Goal: Task Accomplishment & Management: Use online tool/utility

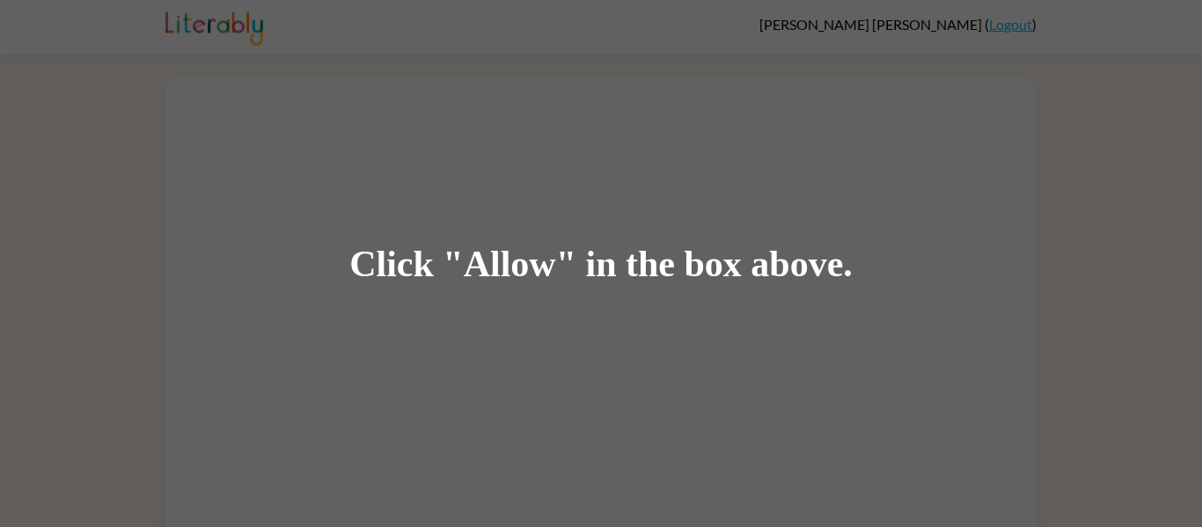
click at [548, 266] on div "Click "Allow" in the box above." at bounding box center [601, 264] width 504 height 40
click at [471, 382] on div "Click "Allow" in the box above." at bounding box center [601, 263] width 1202 height 527
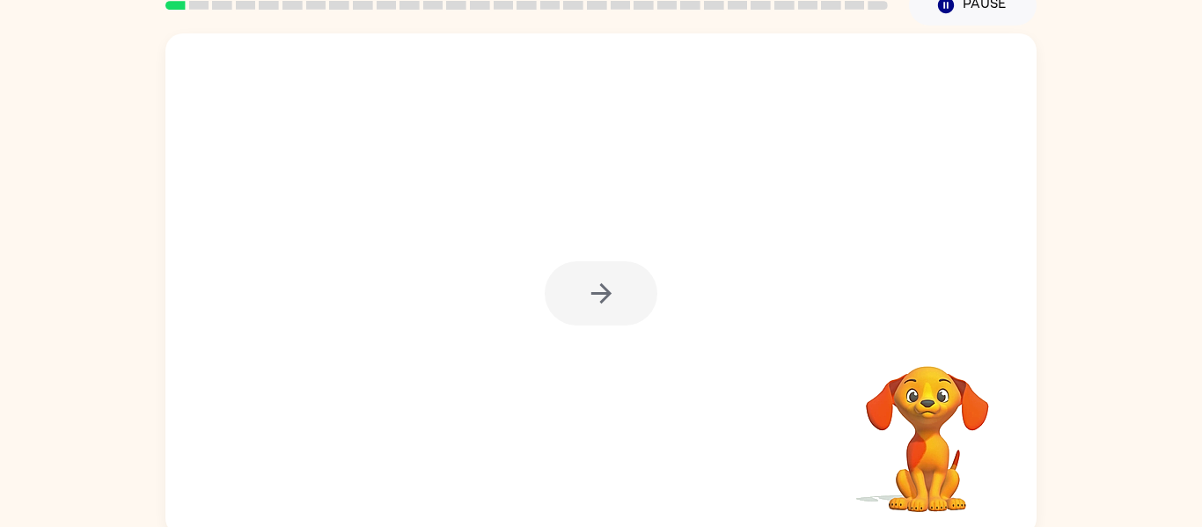
scroll to position [92, 0]
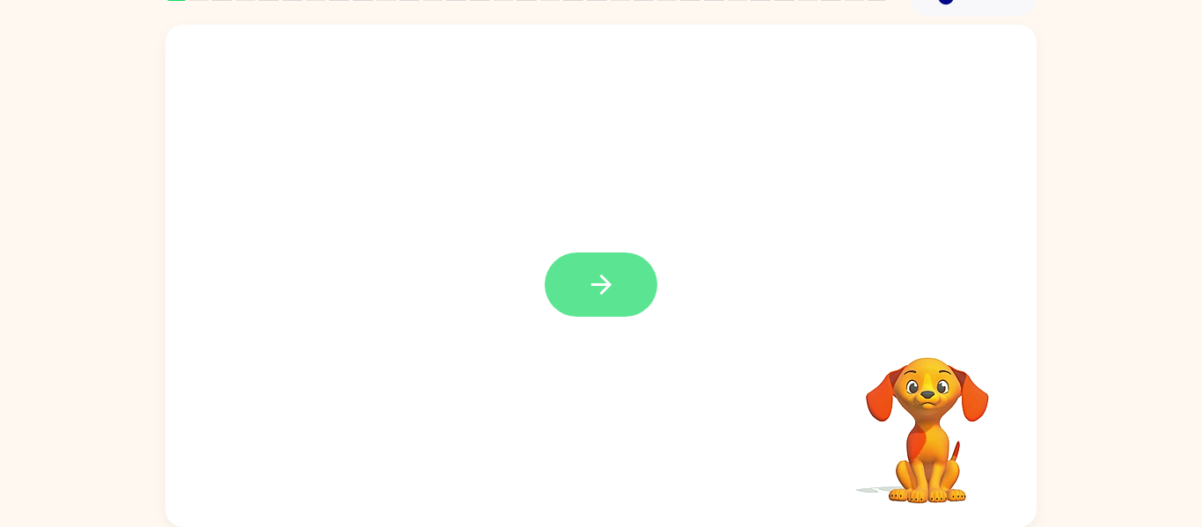
click at [600, 291] on icon "button" at bounding box center [601, 284] width 31 height 31
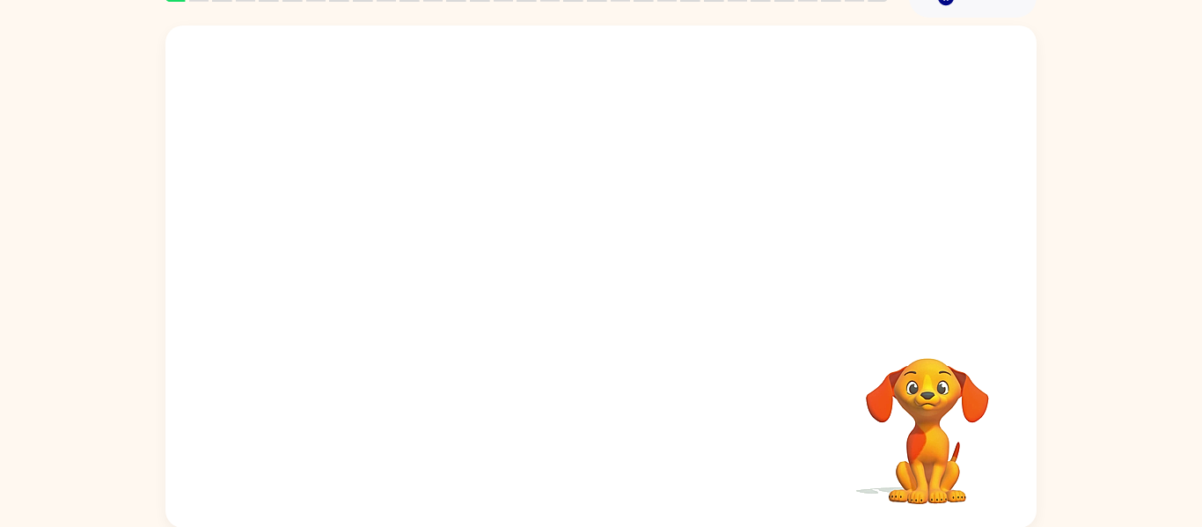
scroll to position [85, 0]
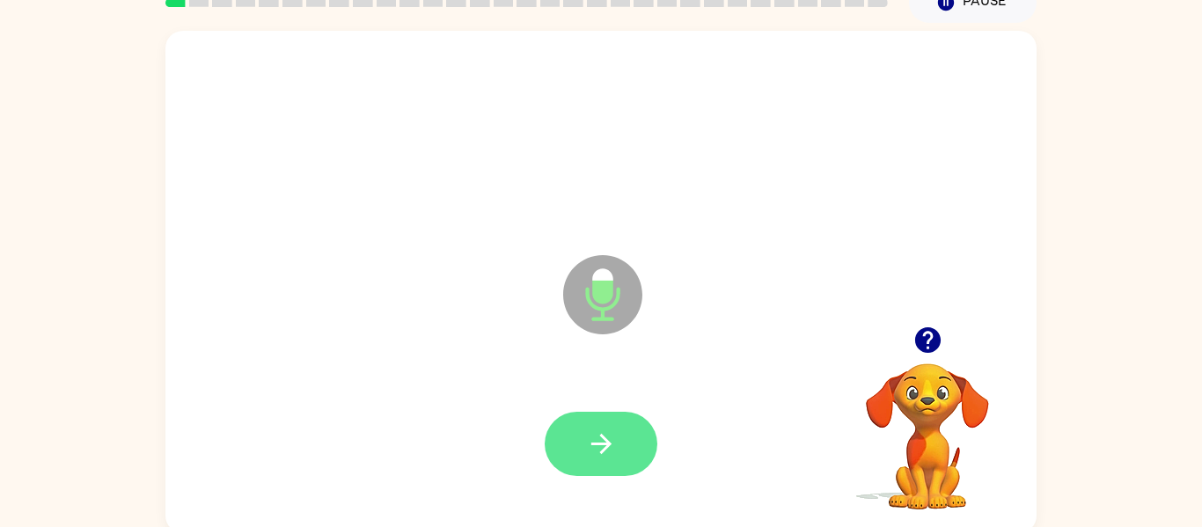
click at [605, 445] on icon "button" at bounding box center [601, 444] width 31 height 31
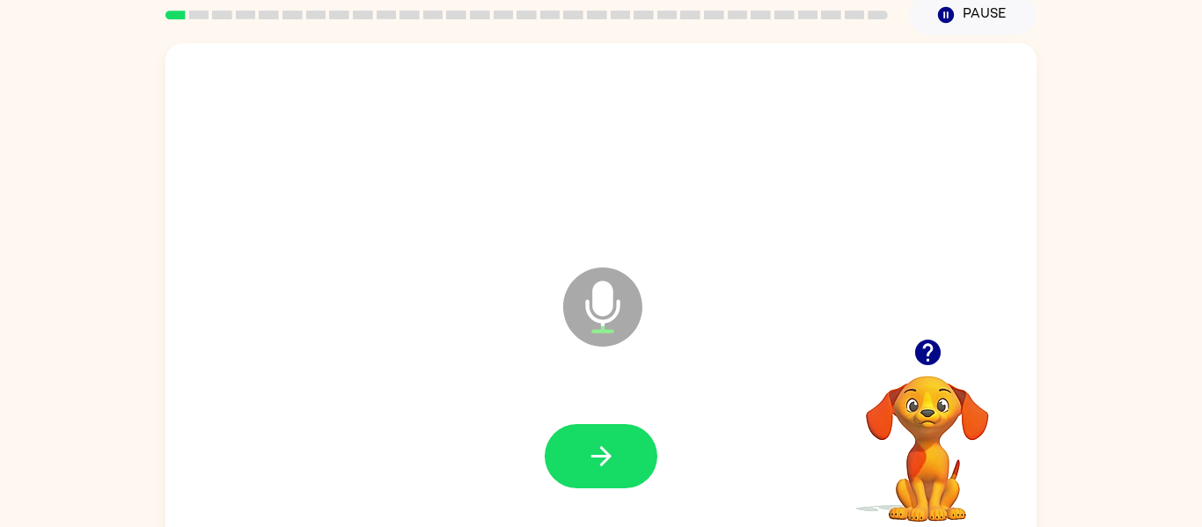
scroll to position [72, 0]
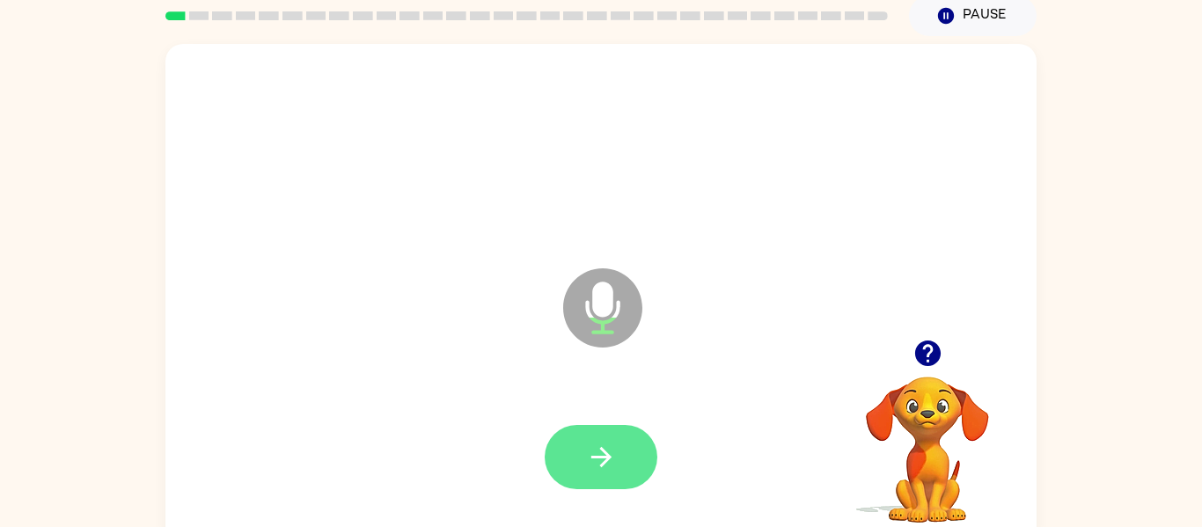
click at [601, 471] on icon "button" at bounding box center [601, 457] width 31 height 31
click at [610, 448] on icon "button" at bounding box center [601, 457] width 31 height 31
click at [586, 462] on icon "button" at bounding box center [601, 457] width 31 height 31
click at [605, 449] on icon "button" at bounding box center [601, 457] width 31 height 31
click at [598, 463] on icon "button" at bounding box center [601, 457] width 31 height 31
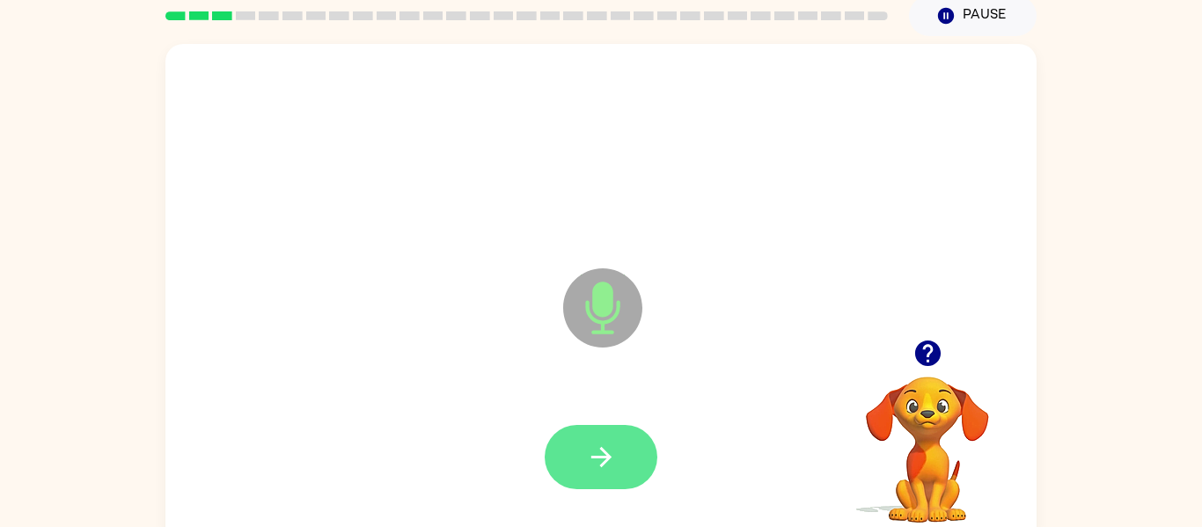
click at [590, 445] on icon "button" at bounding box center [601, 457] width 31 height 31
click at [599, 452] on icon "button" at bounding box center [601, 457] width 31 height 31
click at [612, 436] on button "button" at bounding box center [601, 457] width 113 height 64
click at [603, 457] on icon "button" at bounding box center [601, 457] width 20 height 20
click at [599, 467] on icon "button" at bounding box center [601, 457] width 31 height 31
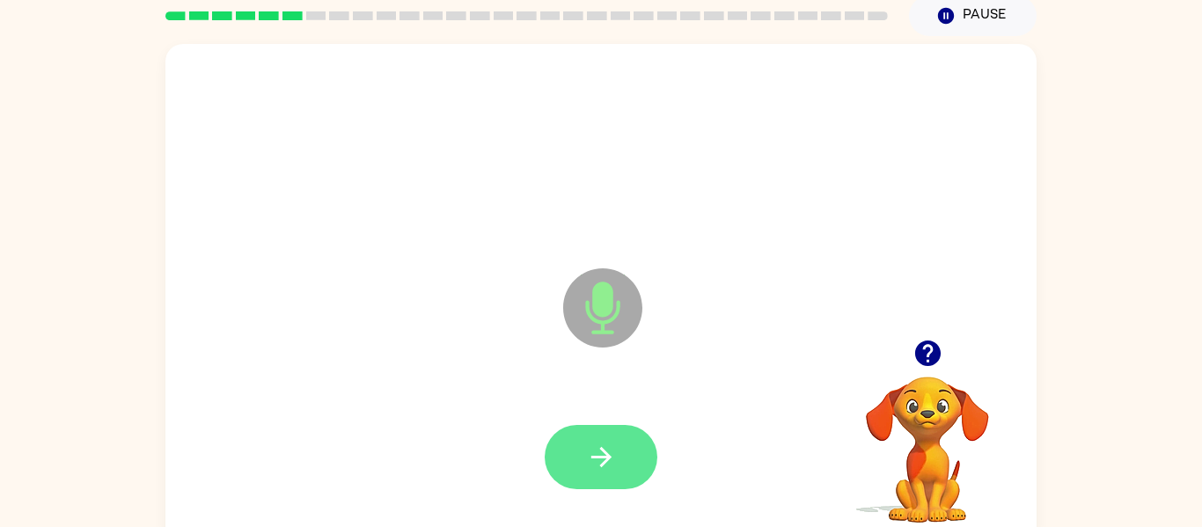
click at [619, 477] on button "button" at bounding box center [601, 457] width 113 height 64
click at [633, 458] on button "button" at bounding box center [601, 457] width 113 height 64
click at [627, 465] on button "button" at bounding box center [601, 457] width 113 height 64
click at [597, 439] on button "button" at bounding box center [601, 457] width 113 height 64
click at [602, 463] on icon "button" at bounding box center [601, 457] width 20 height 20
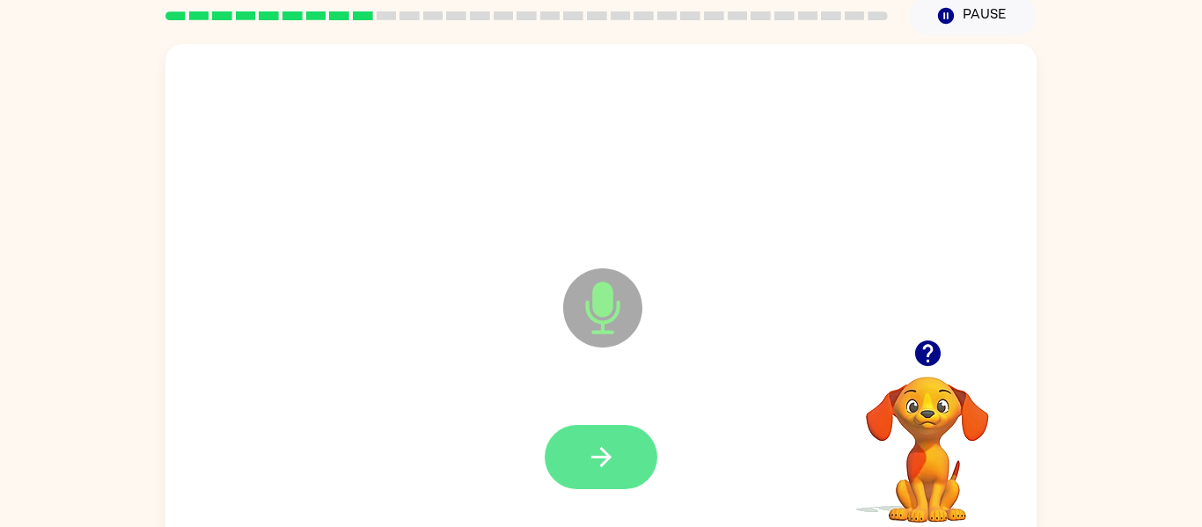
click at [606, 472] on icon "button" at bounding box center [601, 457] width 31 height 31
click at [637, 457] on button "button" at bounding box center [601, 457] width 113 height 64
click at [637, 459] on button "button" at bounding box center [601, 457] width 113 height 64
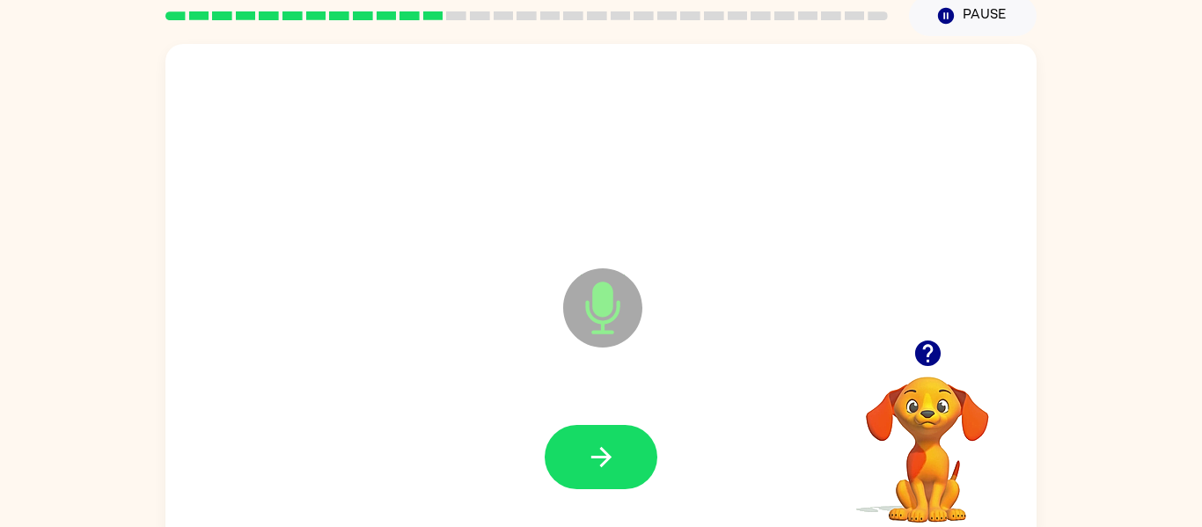
click at [549, 377] on div "Microphone The Microphone is here when it is your turn to talk" at bounding box center [600, 295] width 871 height 503
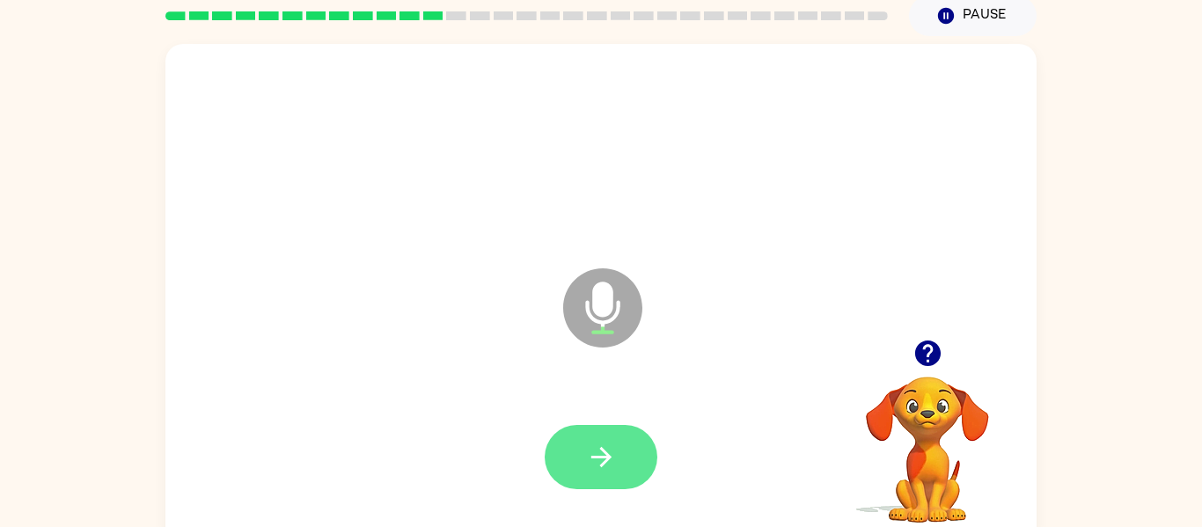
click at [592, 454] on icon "button" at bounding box center [601, 457] width 31 height 31
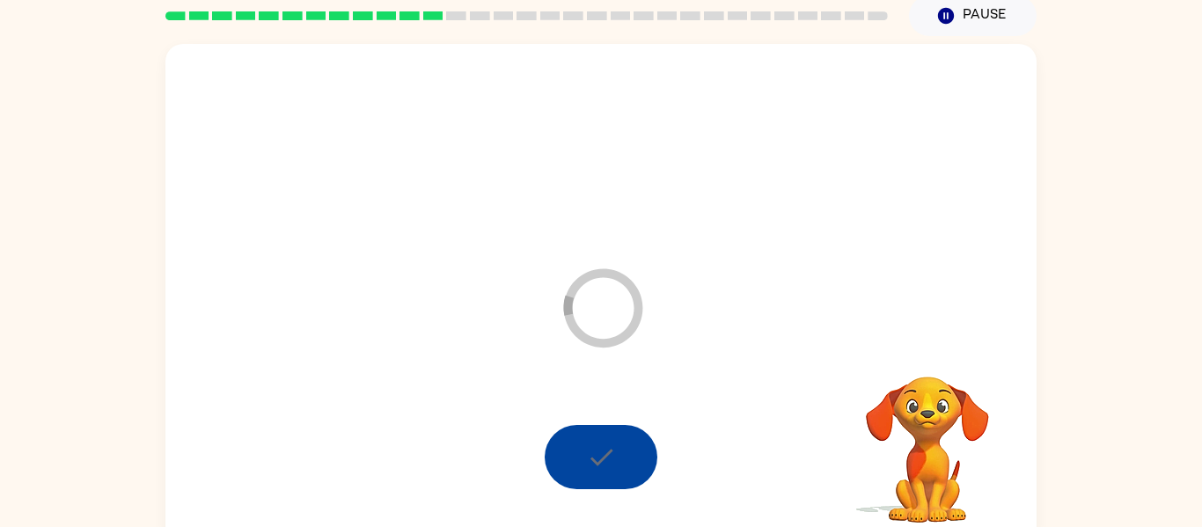
click at [709, 417] on div at bounding box center [601, 458] width 836 height 144
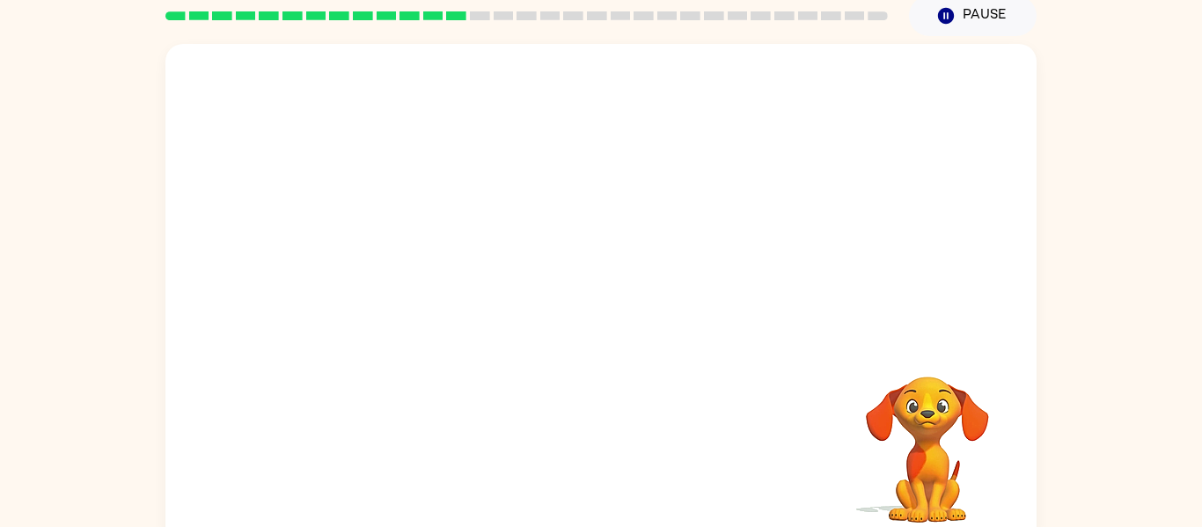
click at [717, 439] on div "Your browser must support playing .mp4 files to use Literably. Please try using…" at bounding box center [600, 295] width 871 height 503
click at [749, 389] on div "Your browser must support playing .mp4 files to use Literably. Please try using…" at bounding box center [600, 295] width 871 height 503
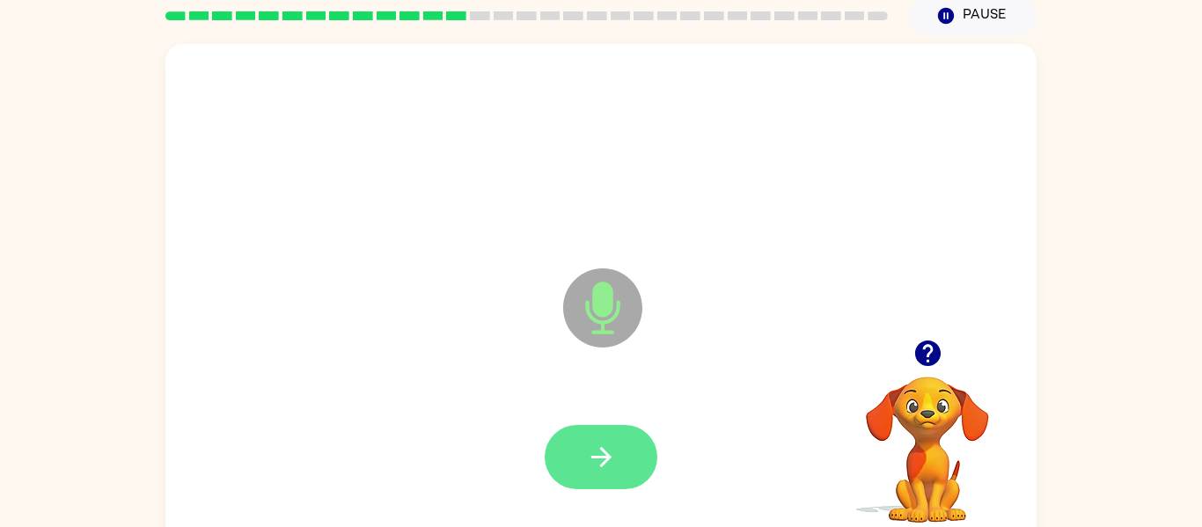
click at [612, 452] on icon "button" at bounding box center [601, 457] width 31 height 31
click at [618, 462] on button "button" at bounding box center [601, 457] width 113 height 64
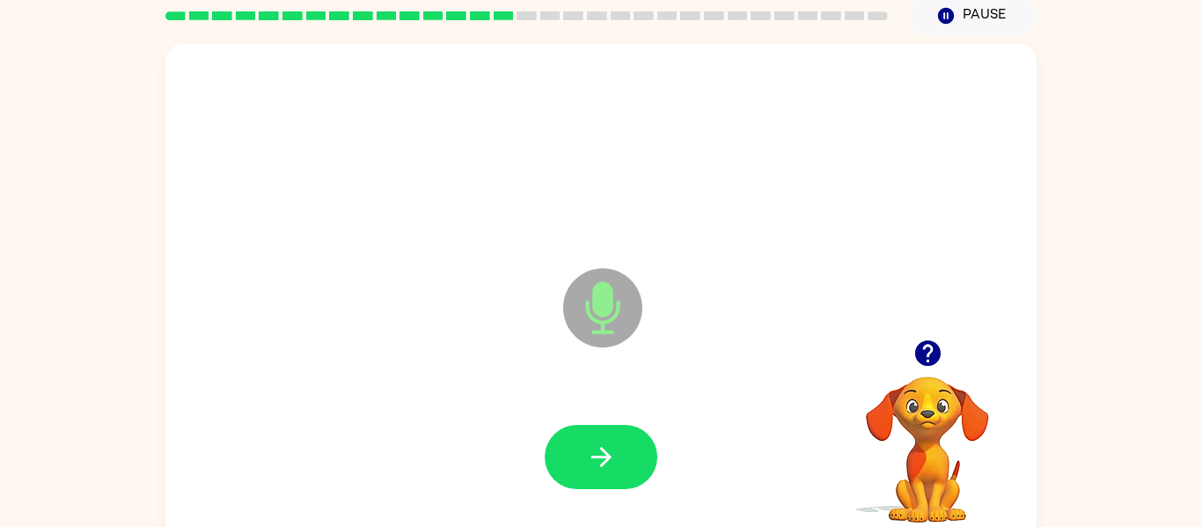
click at [618, 462] on button "button" at bounding box center [601, 457] width 113 height 64
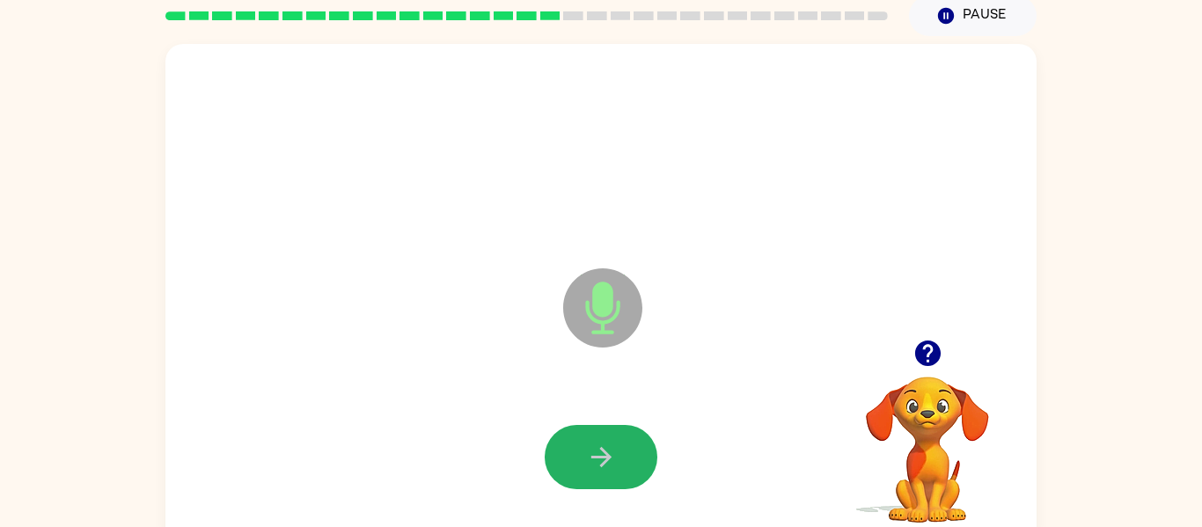
click at [618, 462] on button "button" at bounding box center [601, 457] width 113 height 64
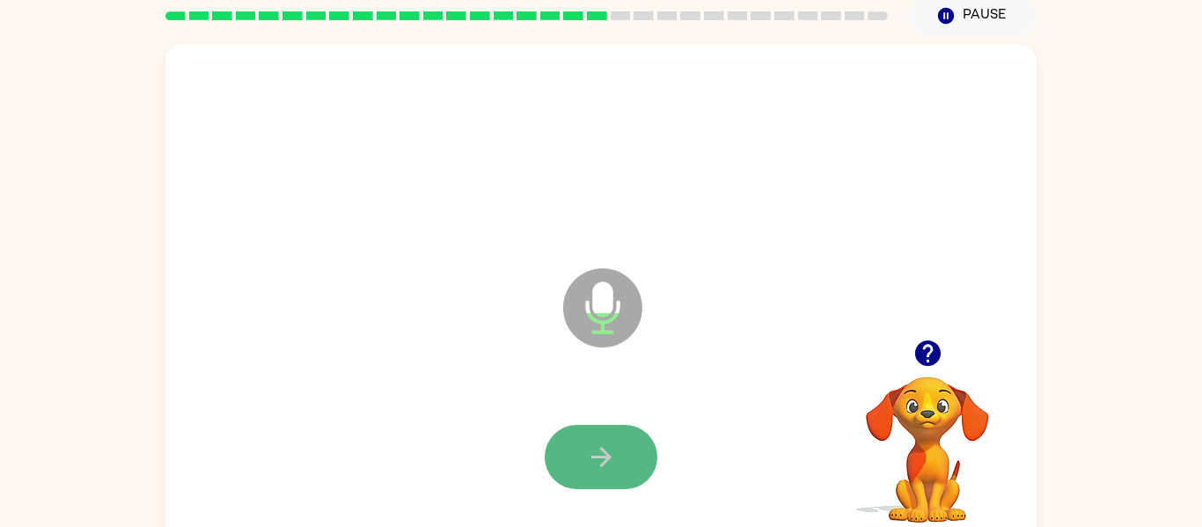
click at [619, 463] on button "button" at bounding box center [601, 457] width 113 height 64
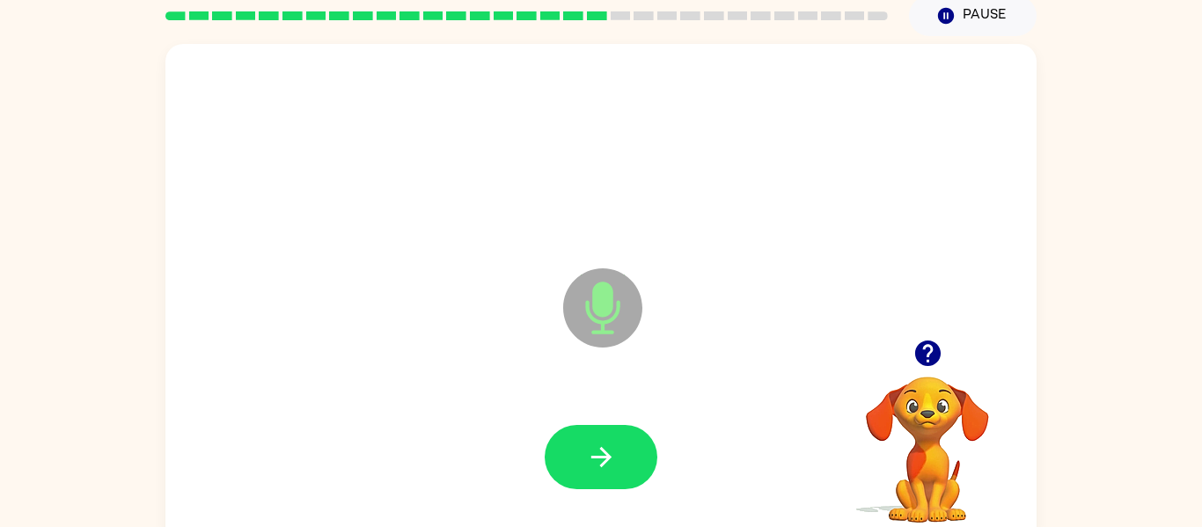
click at [614, 411] on div at bounding box center [601, 458] width 836 height 144
click at [569, 430] on button "button" at bounding box center [601, 457] width 113 height 64
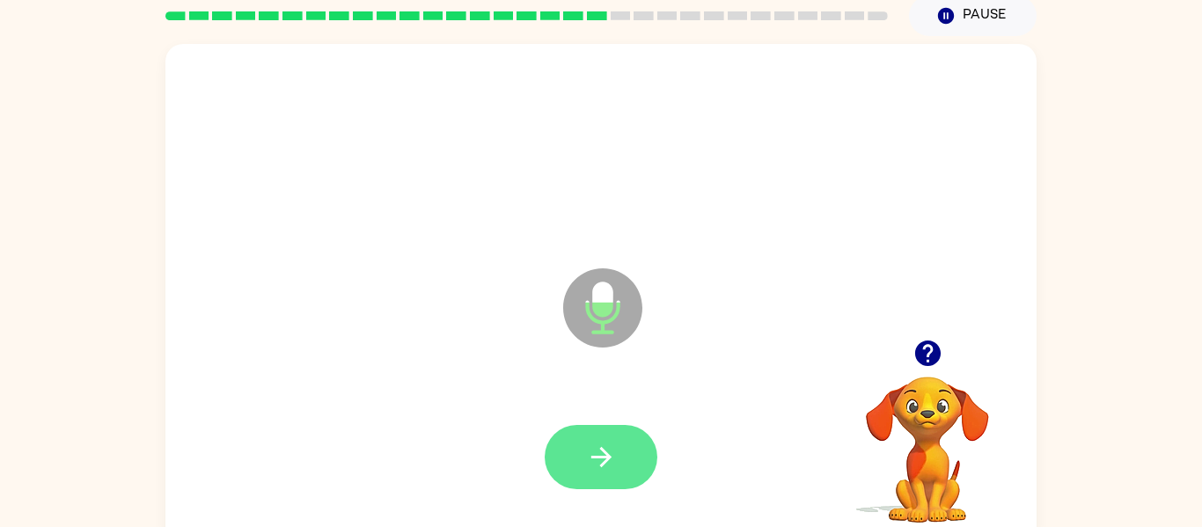
click at [586, 447] on icon "button" at bounding box center [601, 457] width 31 height 31
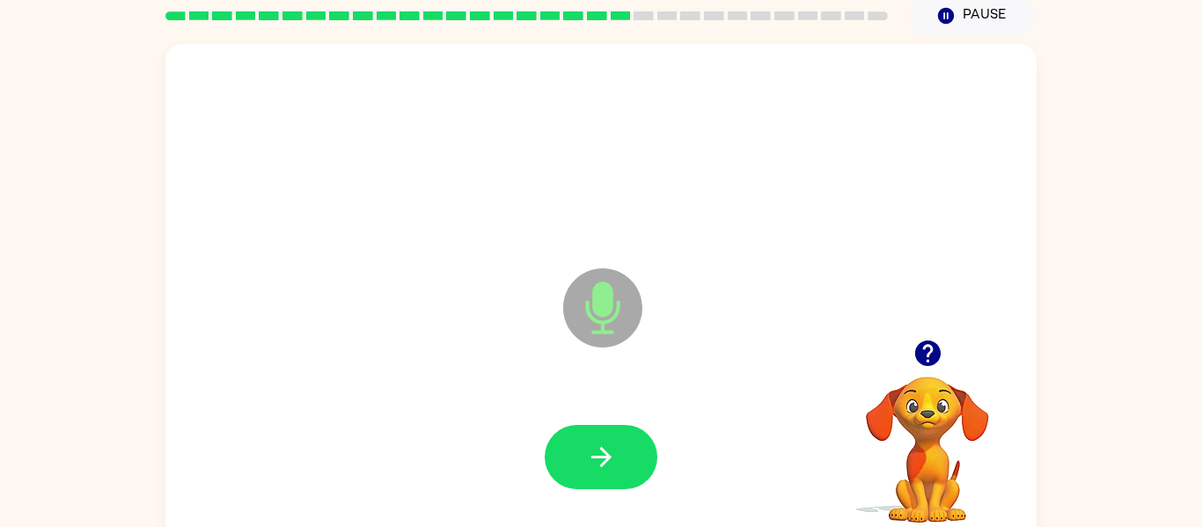
click at [586, 447] on icon "button" at bounding box center [601, 457] width 31 height 31
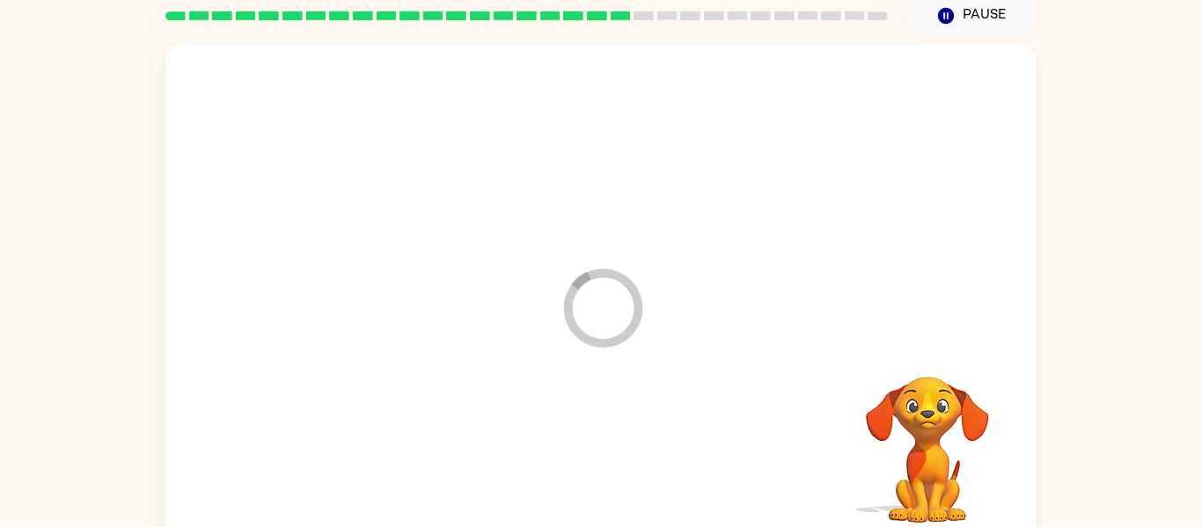
click at [585, 447] on div at bounding box center [601, 458] width 836 height 144
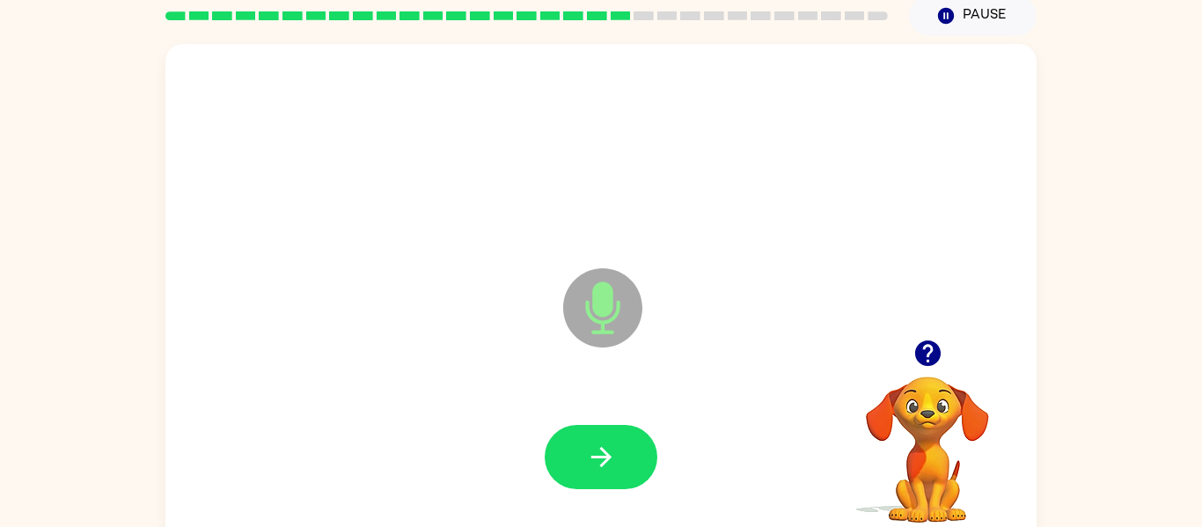
click at [586, 447] on icon "button" at bounding box center [601, 457] width 31 height 31
click at [585, 447] on div at bounding box center [601, 457] width 113 height 64
click at [586, 447] on icon "button" at bounding box center [601, 457] width 31 height 31
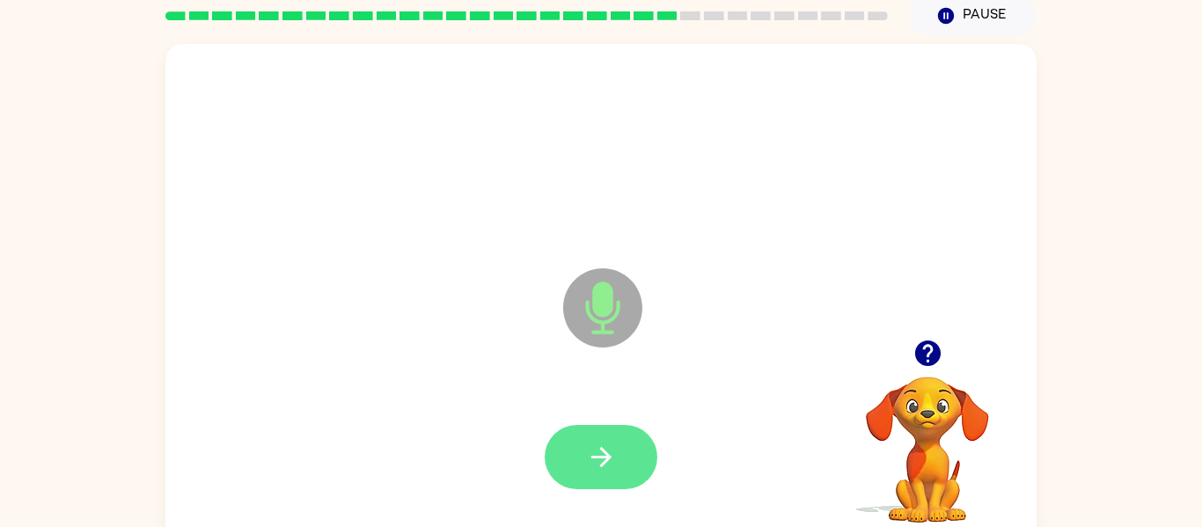
click at [576, 433] on button "button" at bounding box center [601, 457] width 113 height 64
click at [575, 434] on button "button" at bounding box center [601, 457] width 113 height 64
click at [618, 450] on button "button" at bounding box center [601, 457] width 113 height 64
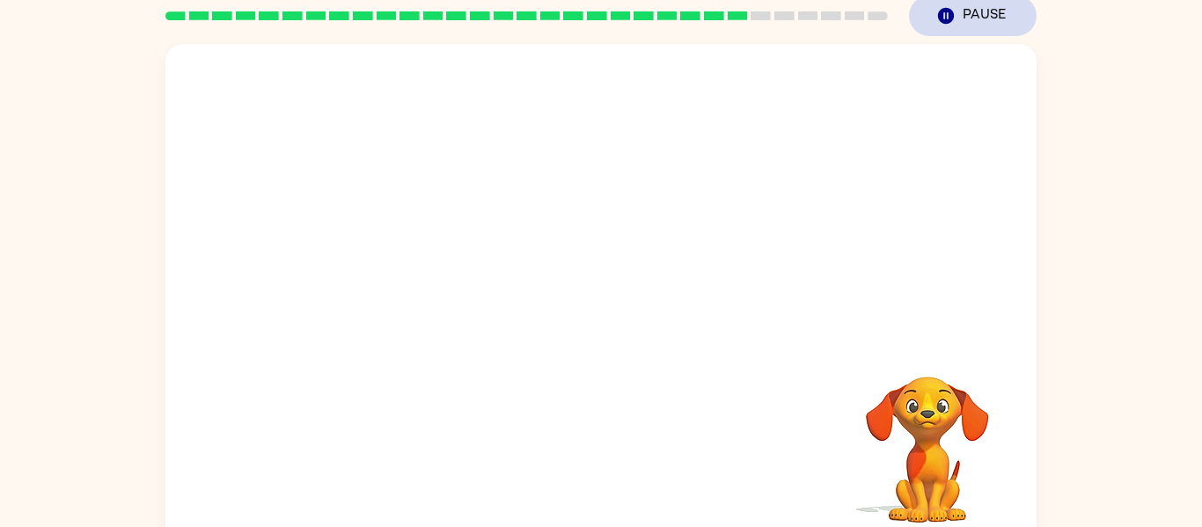
click at [966, 17] on button "Pause Pause" at bounding box center [973, 16] width 128 height 40
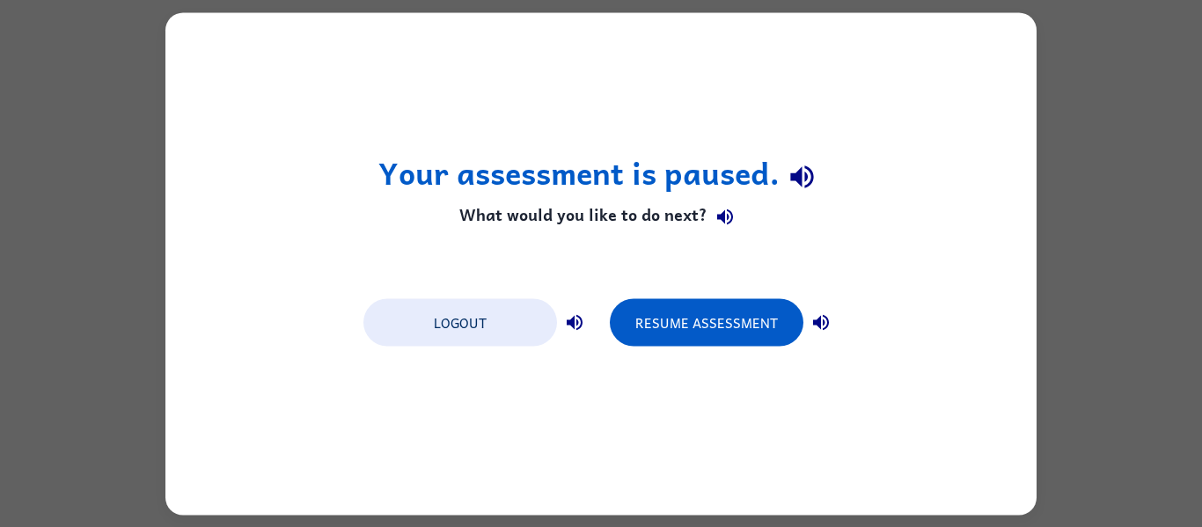
scroll to position [0, 0]
click at [823, 321] on icon "button" at bounding box center [821, 322] width 16 height 16
click at [573, 317] on icon "button" at bounding box center [575, 322] width 16 height 16
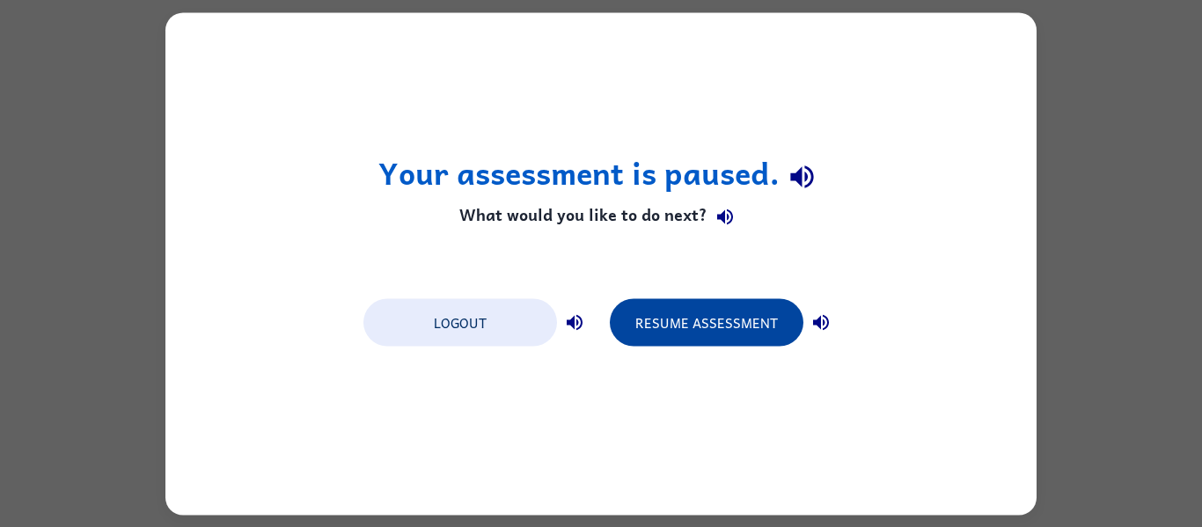
click at [630, 335] on button "Resume Assessment" at bounding box center [707, 322] width 194 height 48
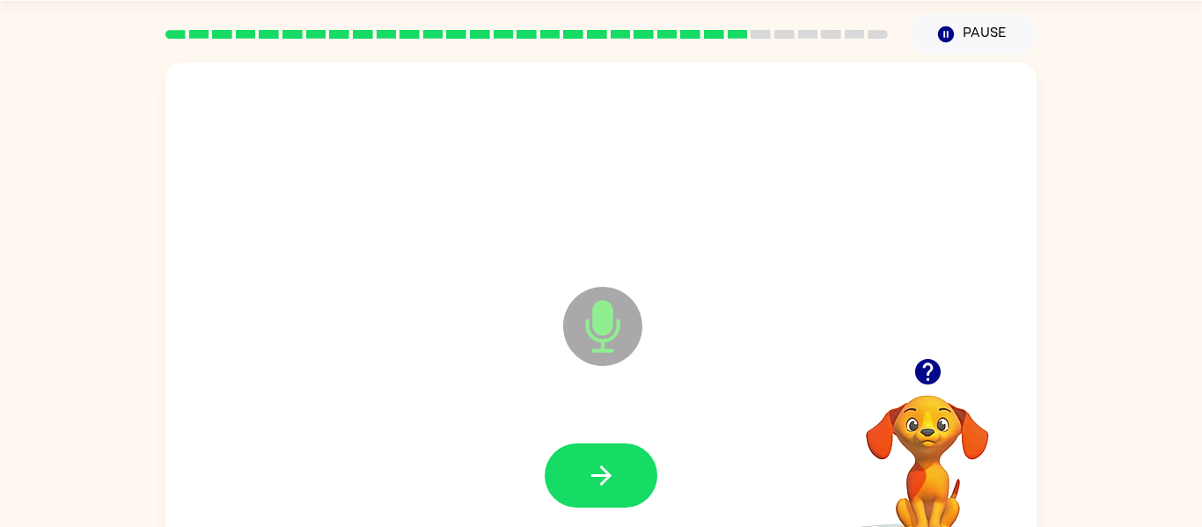
scroll to position [92, 0]
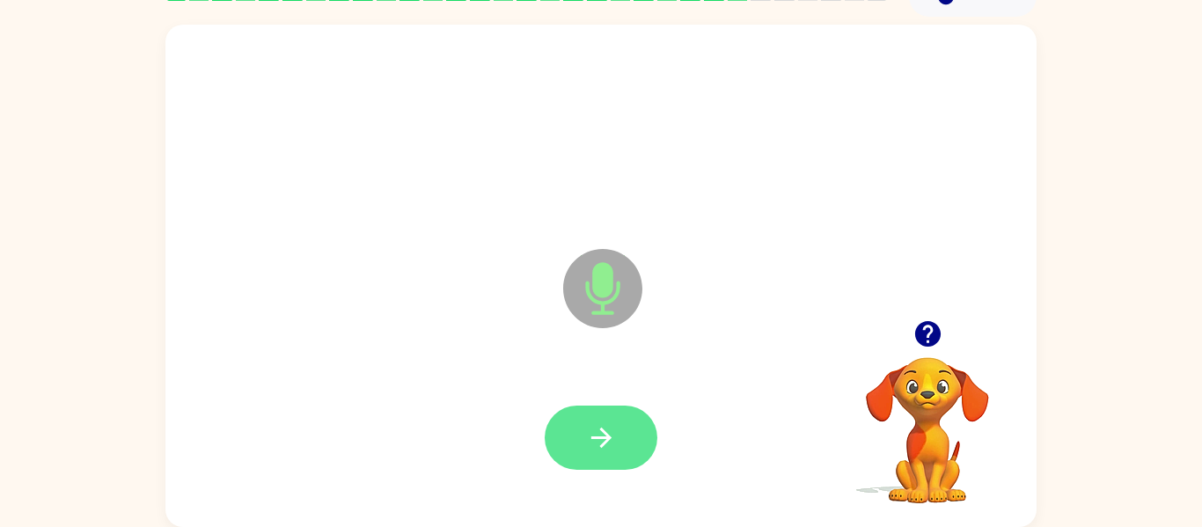
click at [606, 421] on button "button" at bounding box center [601, 438] width 113 height 64
click at [650, 438] on button "button" at bounding box center [601, 438] width 113 height 64
click at [643, 441] on button "button" at bounding box center [601, 438] width 113 height 64
click at [645, 446] on button "button" at bounding box center [601, 438] width 113 height 64
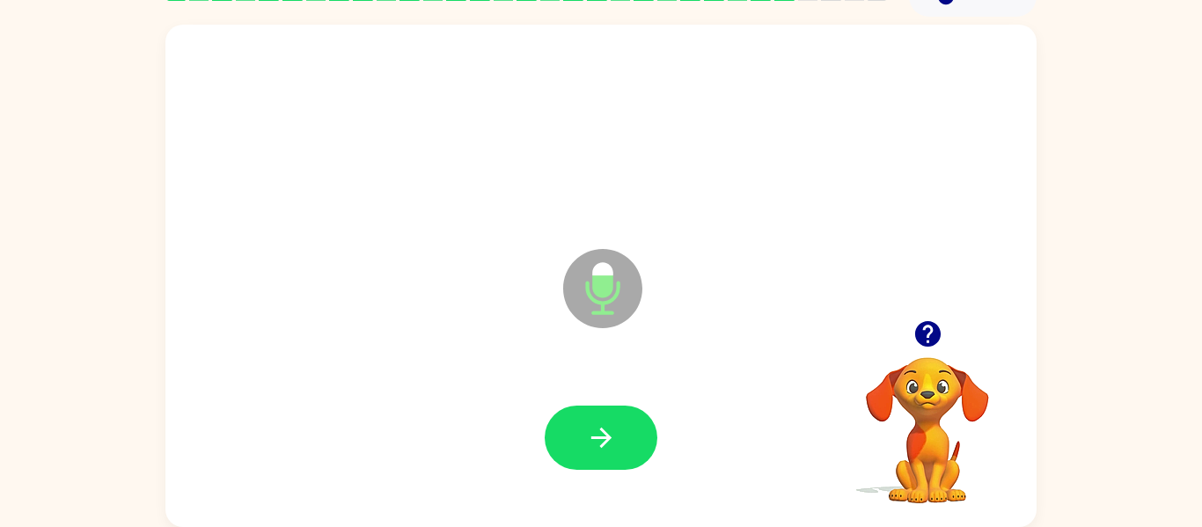
click at [645, 446] on button "button" at bounding box center [601, 438] width 113 height 64
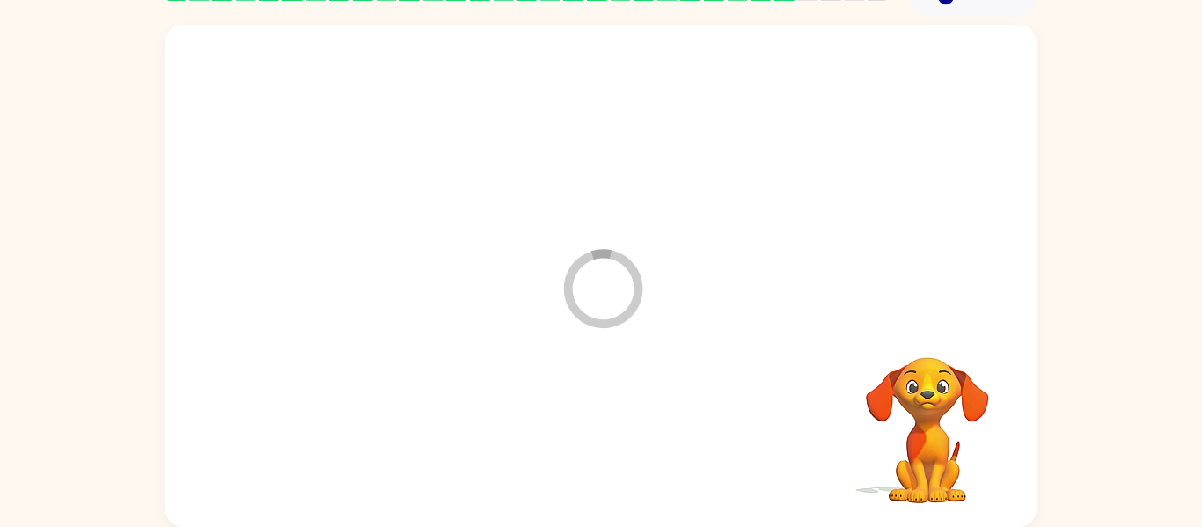
click at [645, 446] on div at bounding box center [601, 438] width 836 height 144
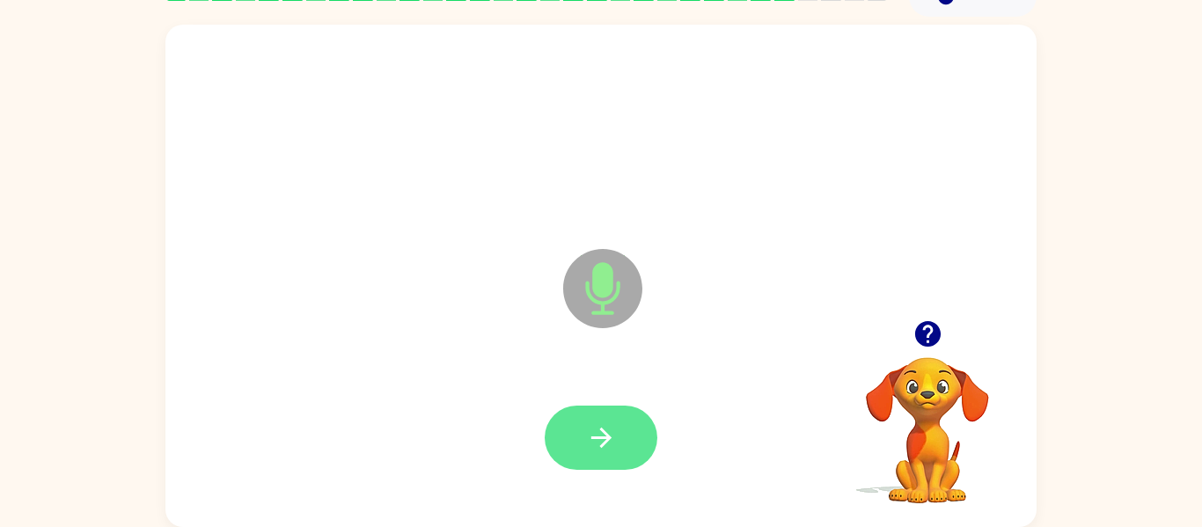
click at [646, 447] on button "button" at bounding box center [601, 438] width 113 height 64
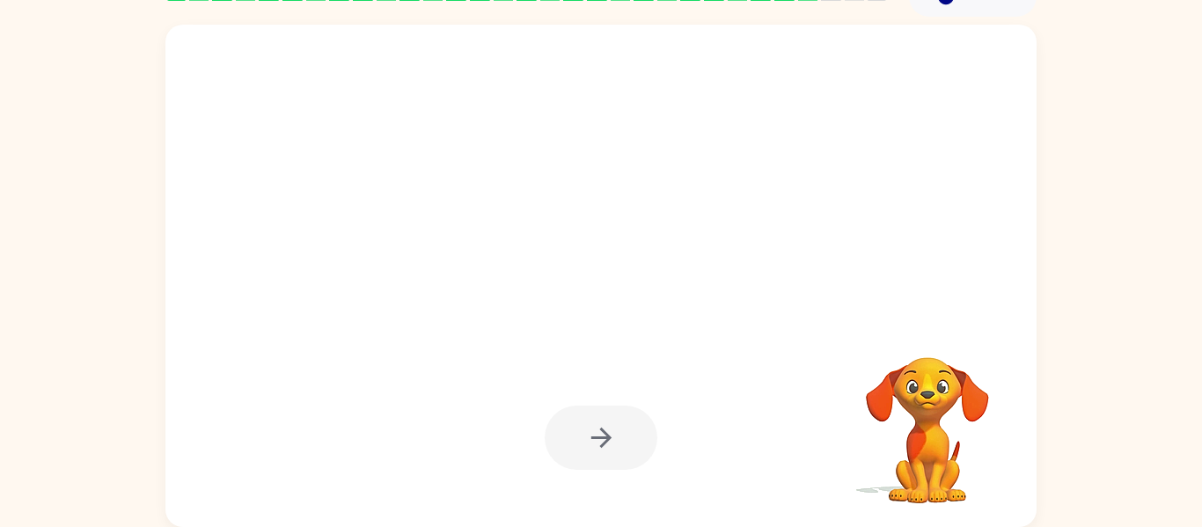
click at [646, 447] on div at bounding box center [601, 438] width 113 height 64
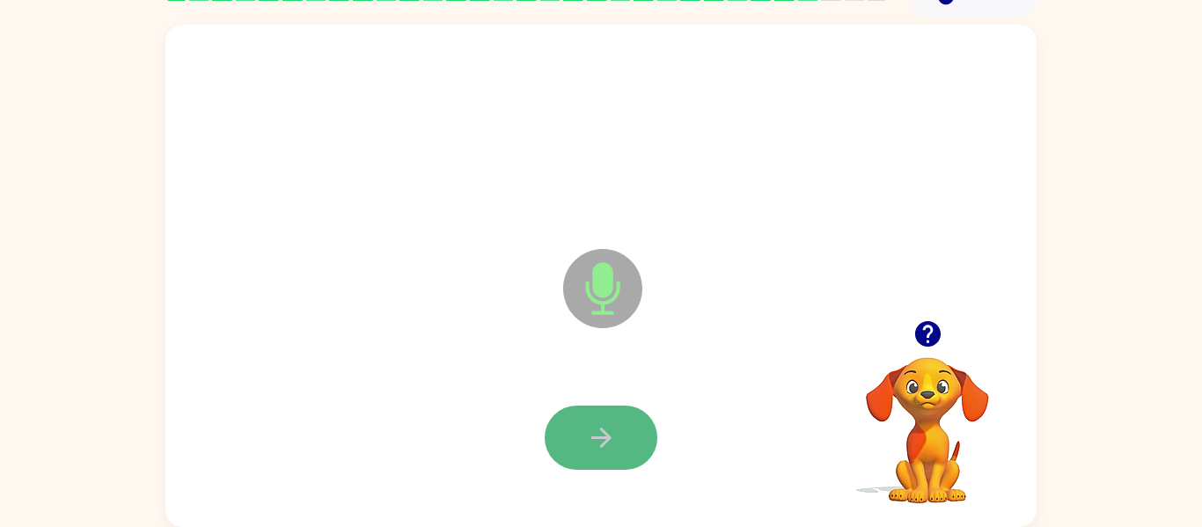
click at [611, 435] on icon "button" at bounding box center [601, 438] width 31 height 31
click at [613, 452] on icon "button" at bounding box center [601, 438] width 31 height 31
click at [613, 455] on button "button" at bounding box center [601, 438] width 113 height 64
click at [613, 456] on button "button" at bounding box center [601, 438] width 113 height 64
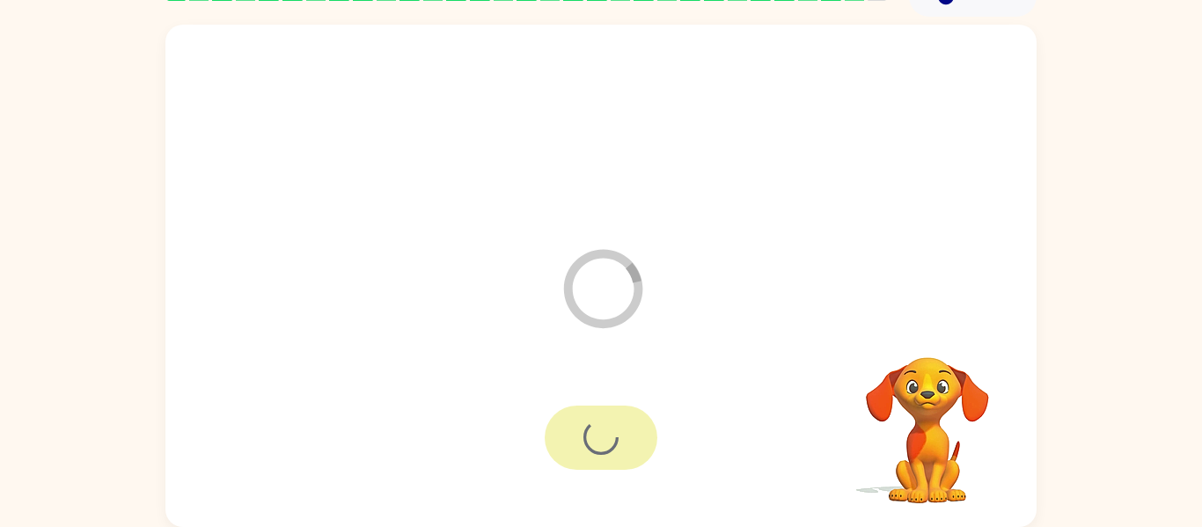
scroll to position [60, 0]
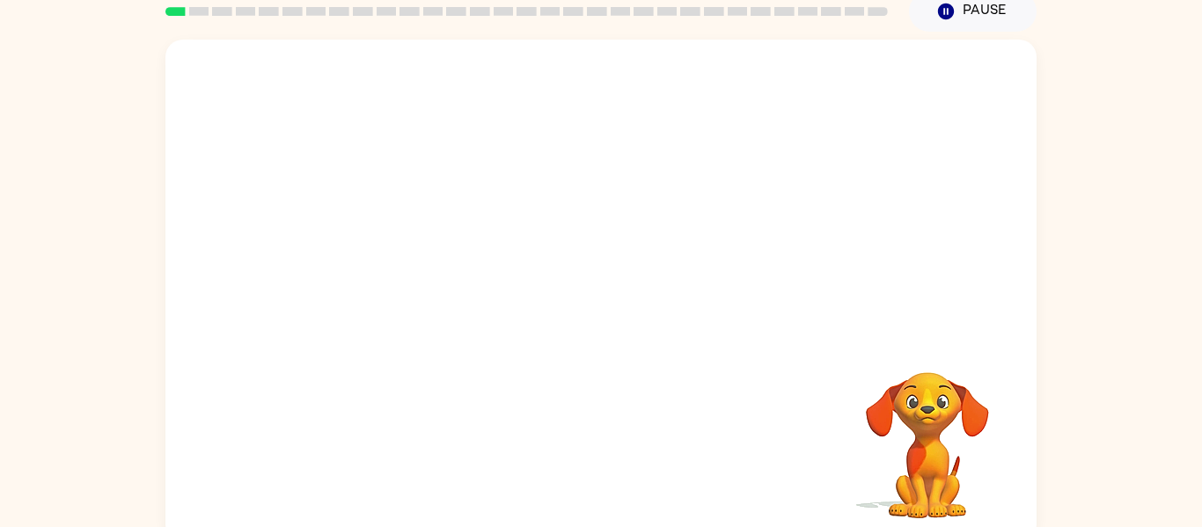
scroll to position [92, 0]
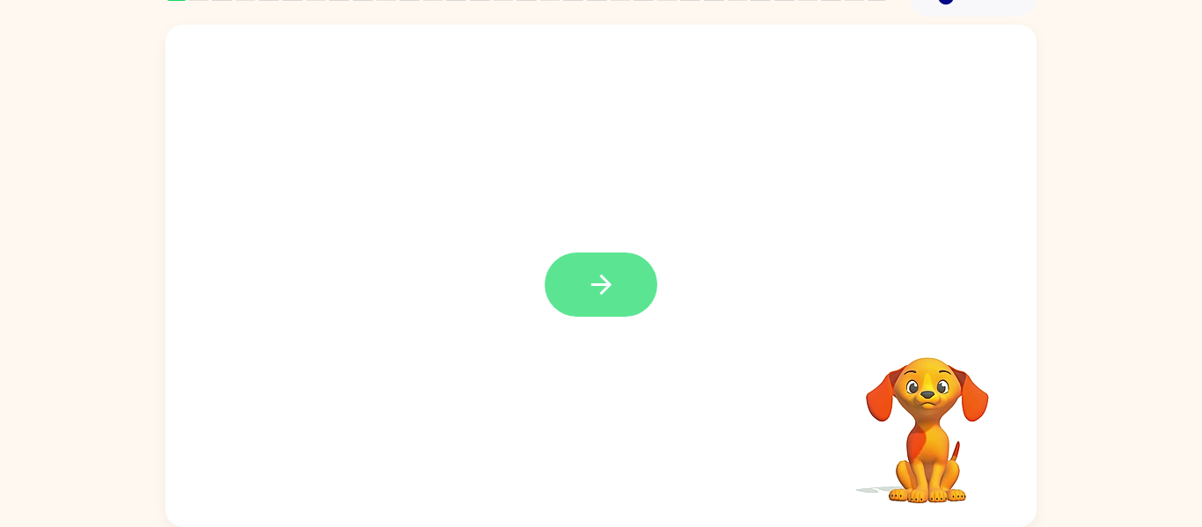
click at [610, 285] on icon "button" at bounding box center [601, 285] width 20 height 20
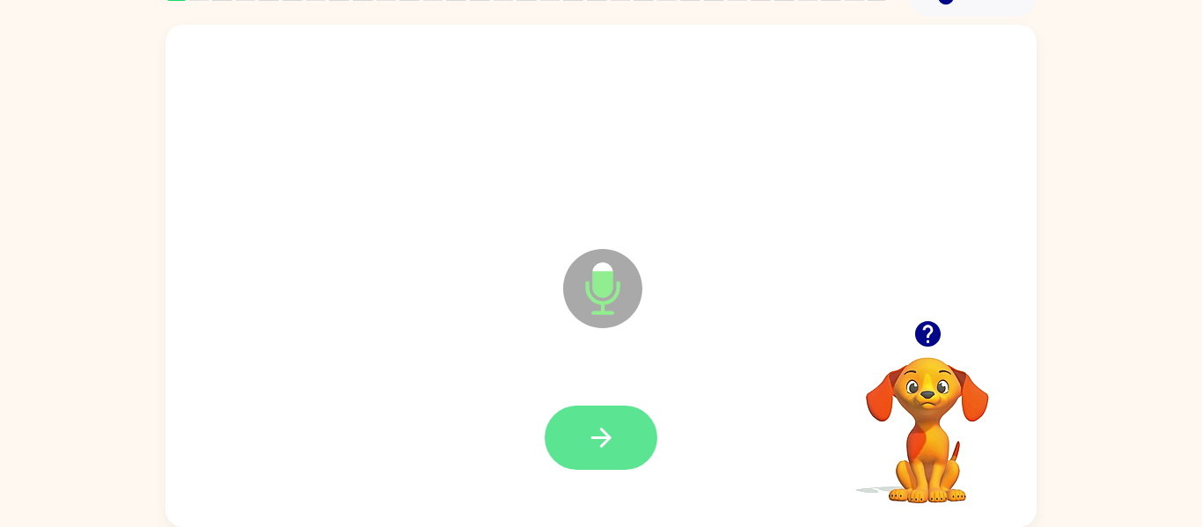
click at [624, 450] on button "button" at bounding box center [601, 438] width 113 height 64
click at [612, 440] on icon "button" at bounding box center [601, 438] width 31 height 31
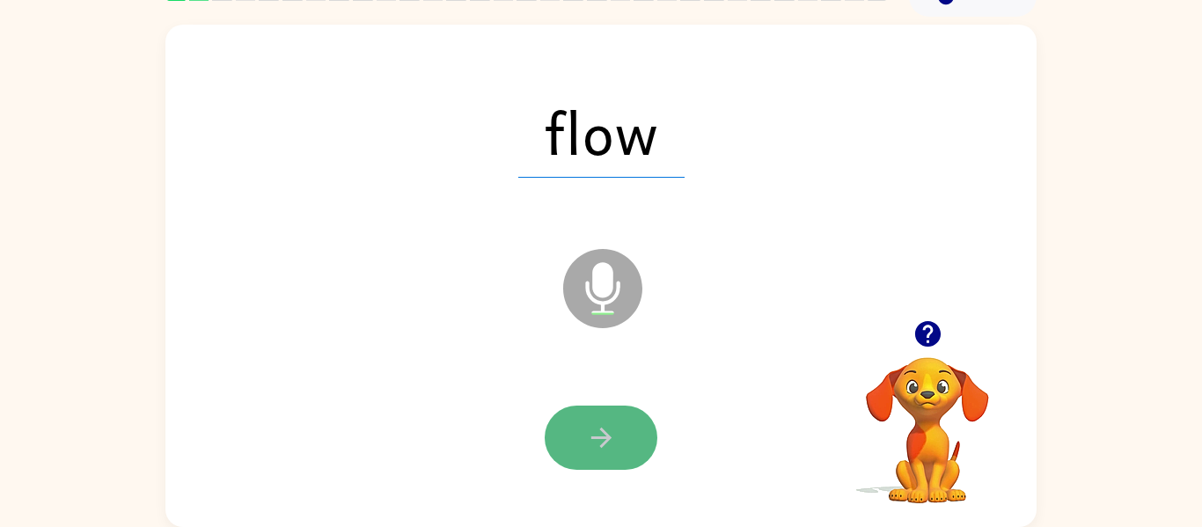
click at [577, 445] on button "button" at bounding box center [601, 438] width 113 height 64
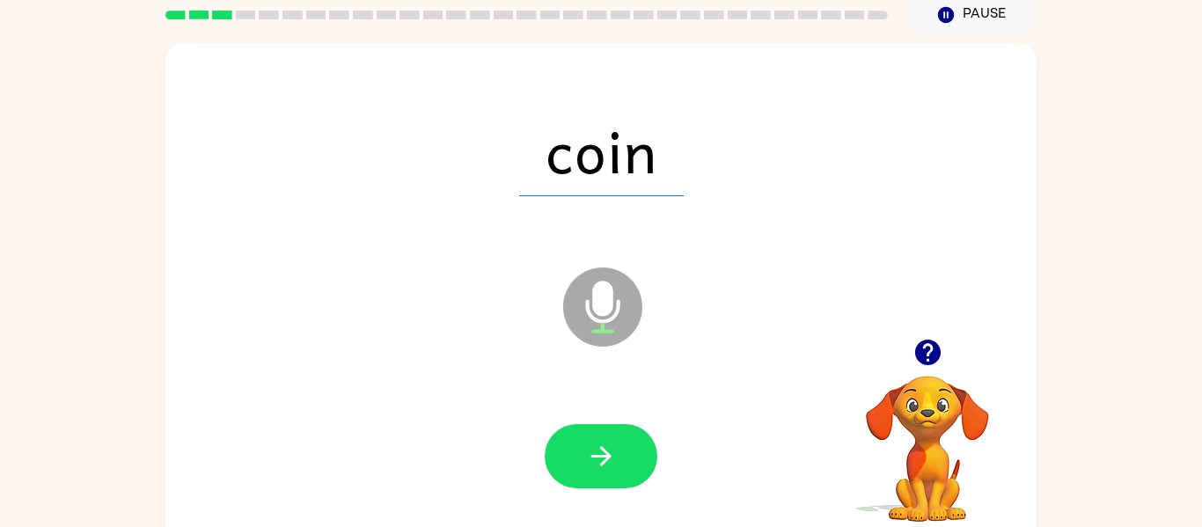
scroll to position [78, 0]
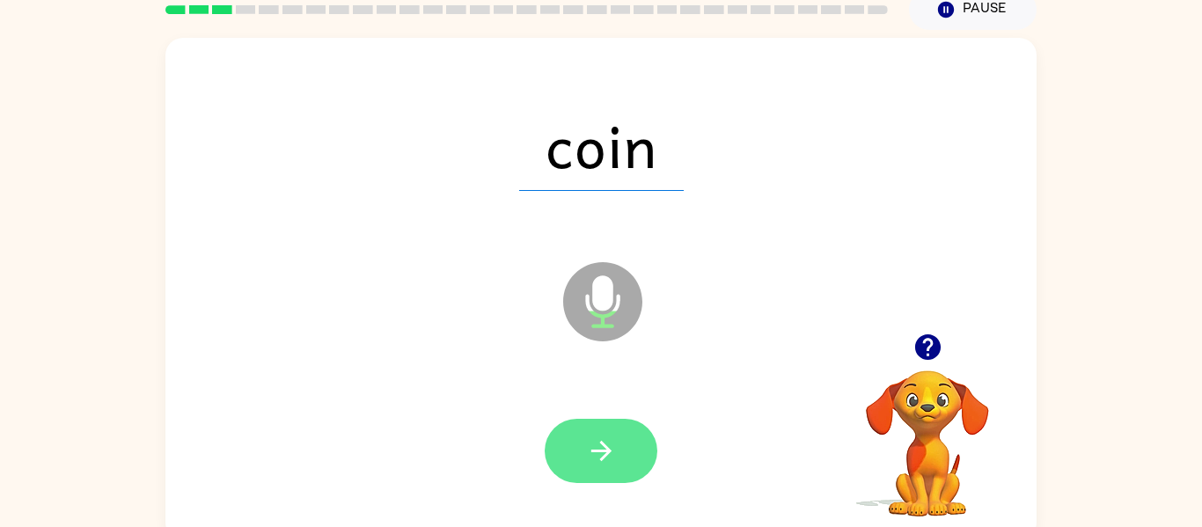
click at [572, 451] on button "button" at bounding box center [601, 451] width 113 height 64
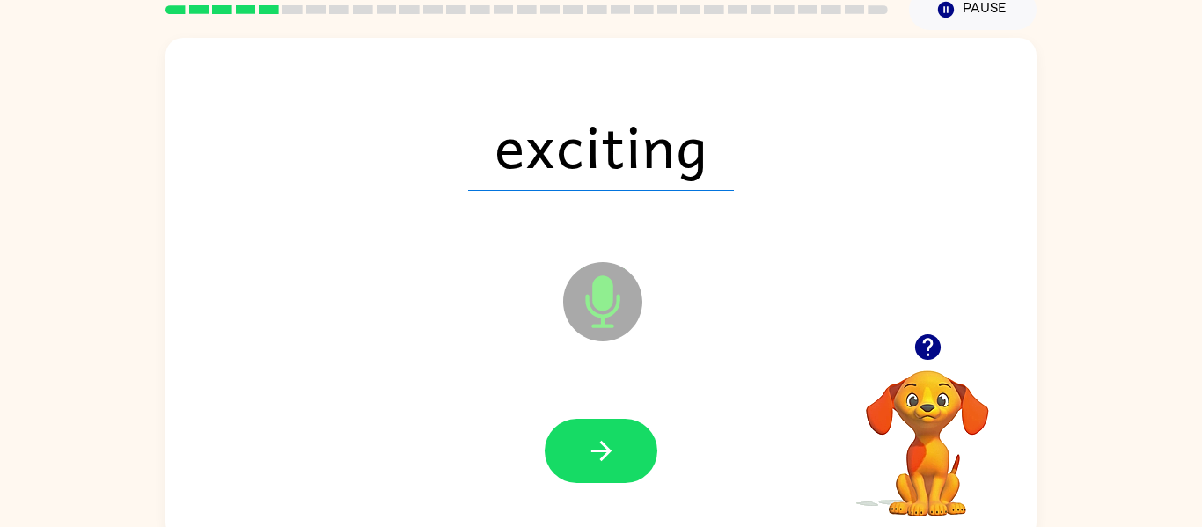
click at [607, 519] on div at bounding box center [601, 451] width 836 height 144
click at [579, 461] on button "button" at bounding box center [601, 451] width 113 height 64
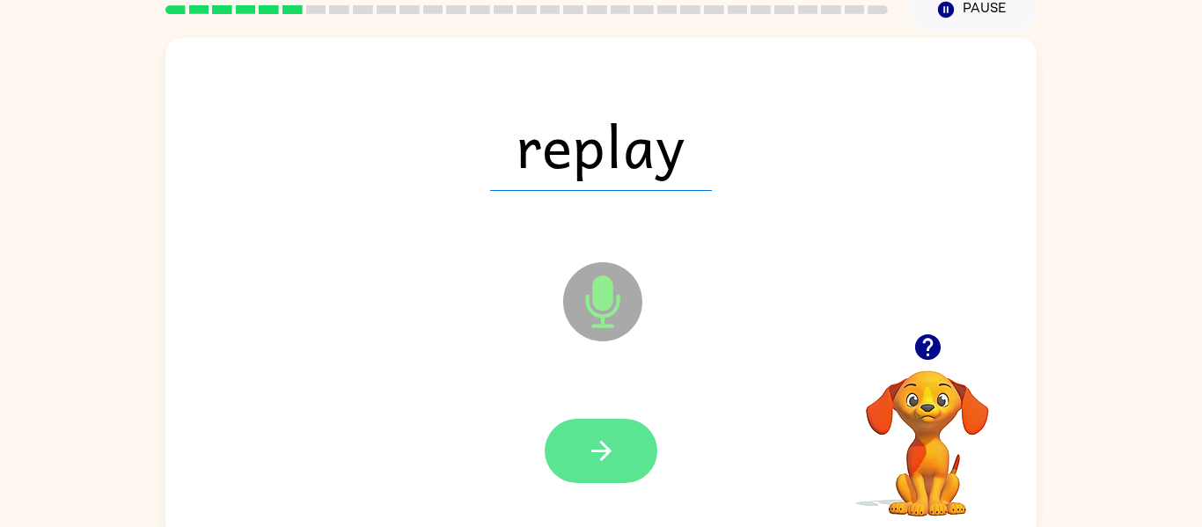
click at [583, 465] on button "button" at bounding box center [601, 451] width 113 height 64
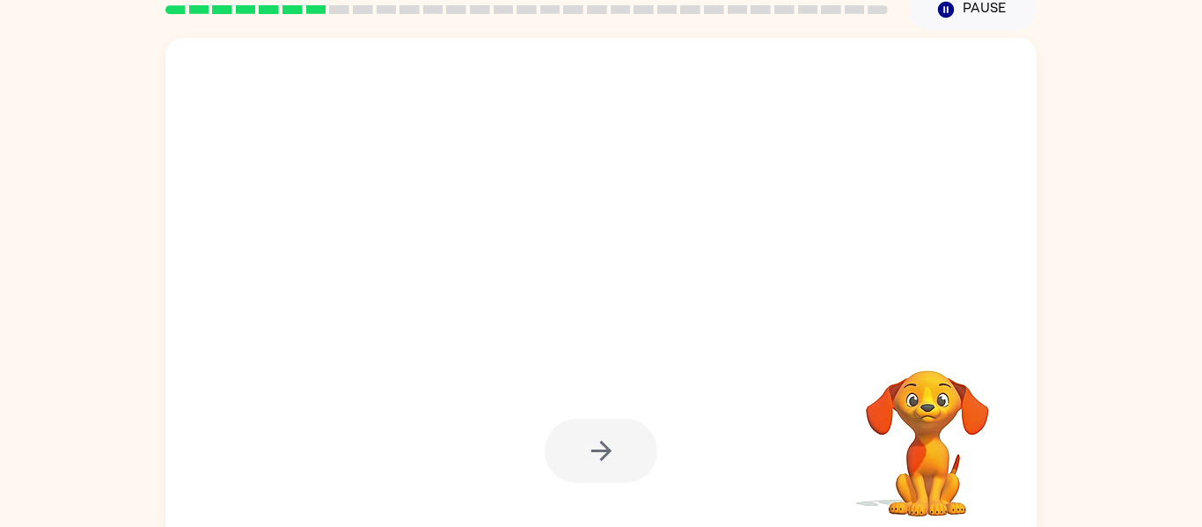
click at [578, 430] on div at bounding box center [601, 451] width 113 height 64
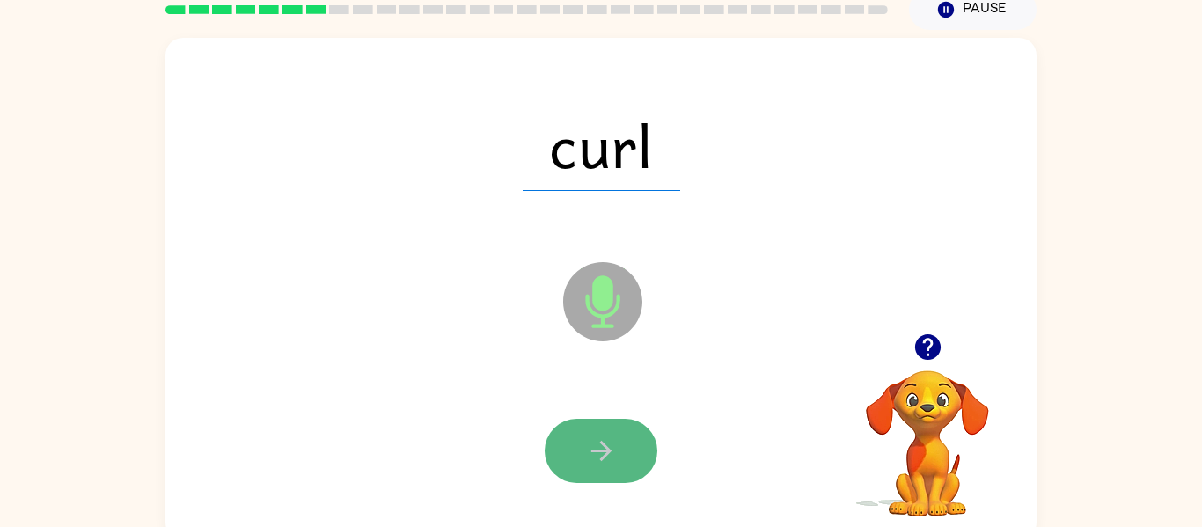
click at [593, 451] on icon "button" at bounding box center [601, 451] width 20 height 20
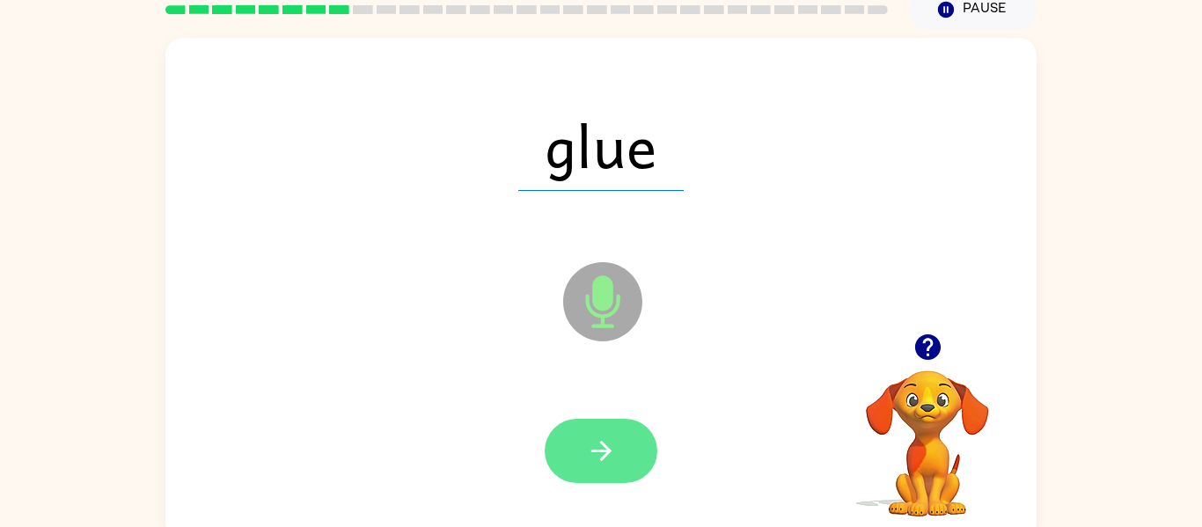
click at [616, 451] on button "button" at bounding box center [601, 451] width 113 height 64
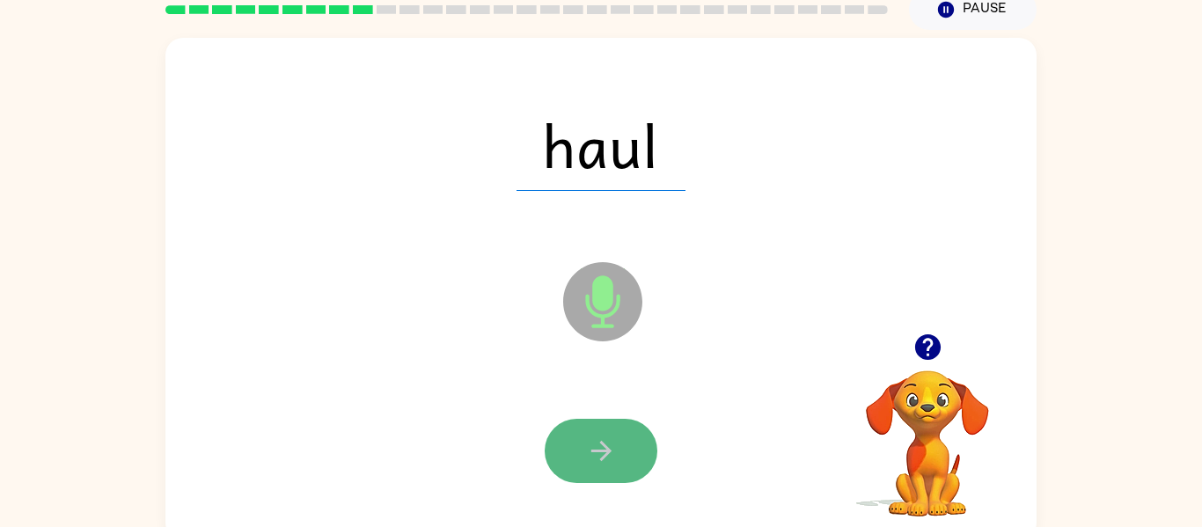
click at [613, 459] on icon "button" at bounding box center [601, 451] width 31 height 31
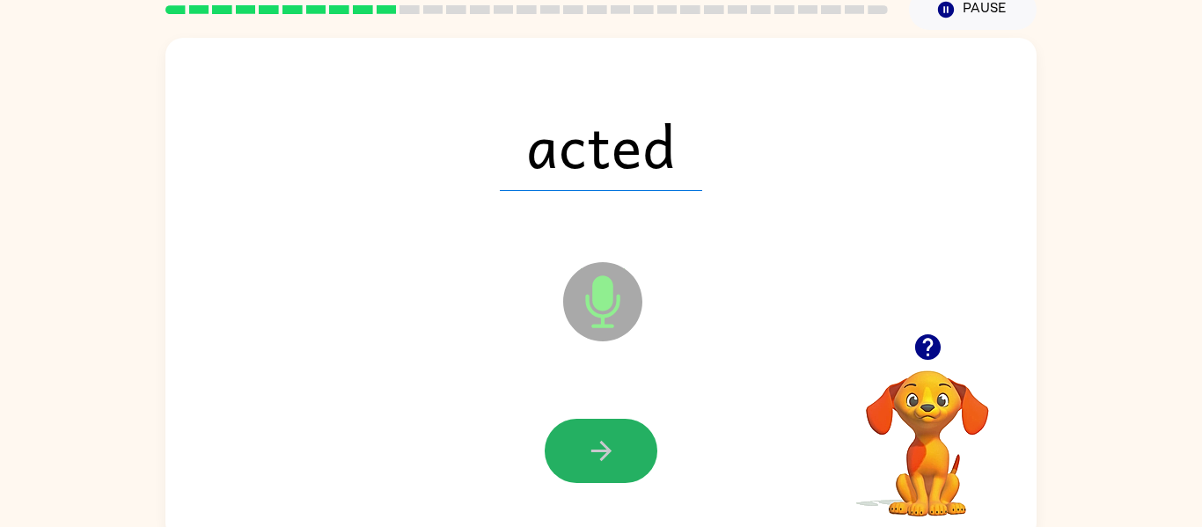
click at [616, 448] on icon "button" at bounding box center [601, 451] width 31 height 31
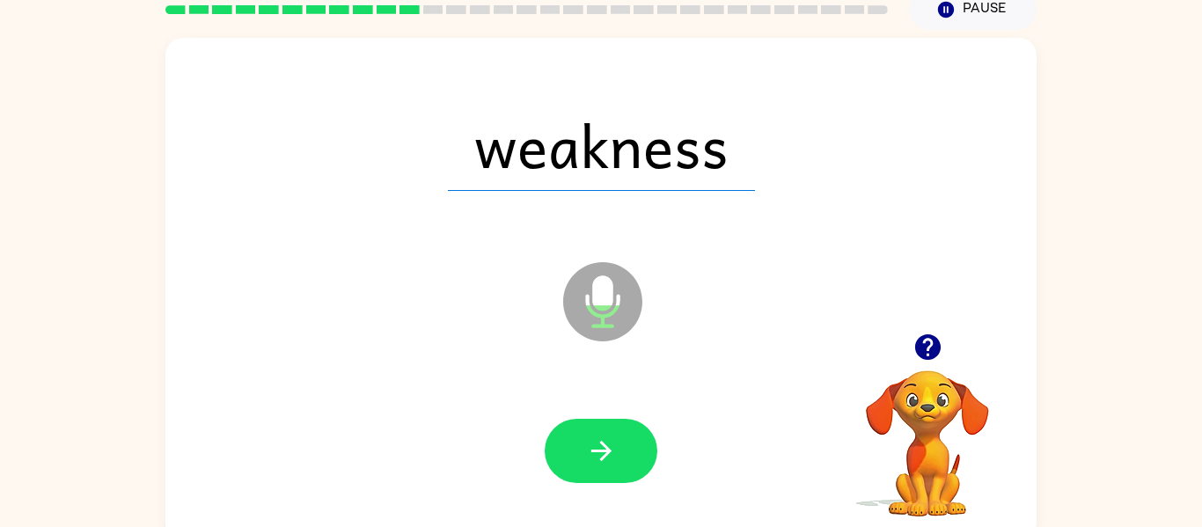
scroll to position [92, 0]
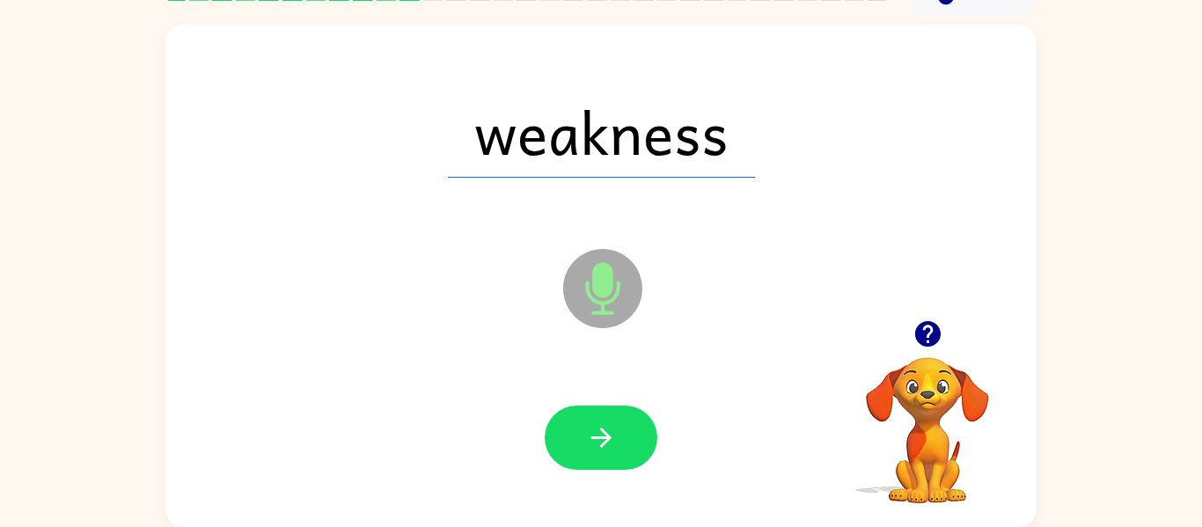
click at [606, 400] on div at bounding box center [601, 438] width 836 height 144
click at [597, 417] on button "button" at bounding box center [601, 438] width 113 height 64
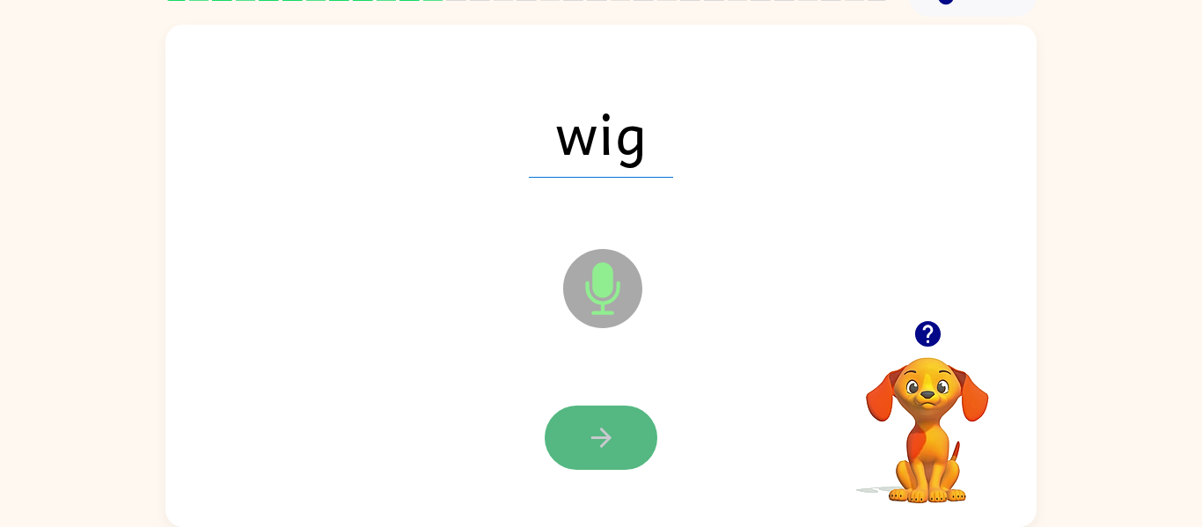
click at [601, 430] on icon "button" at bounding box center [601, 438] width 20 height 20
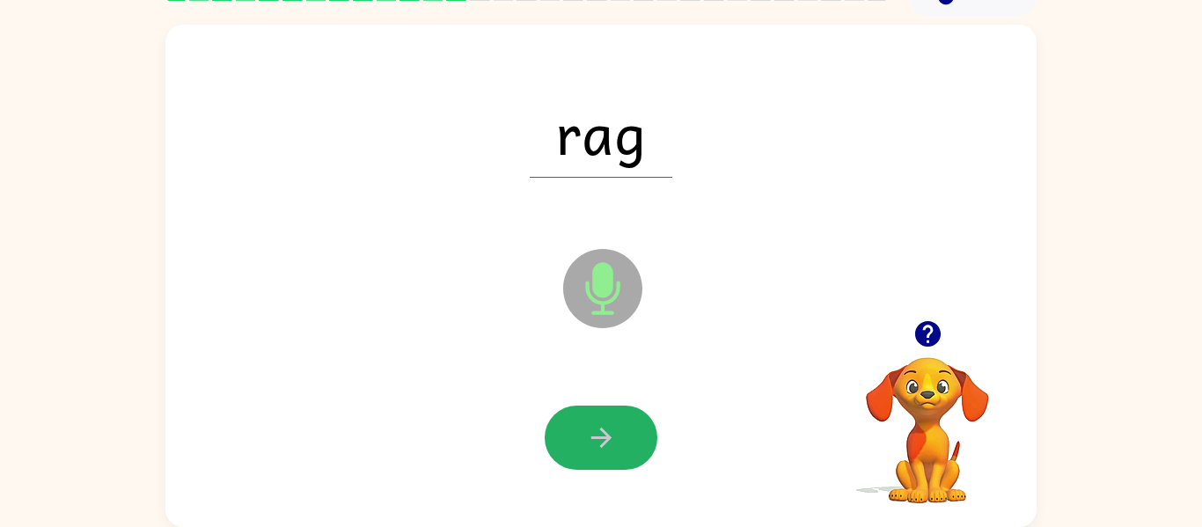
click at [599, 423] on icon "button" at bounding box center [601, 438] width 31 height 31
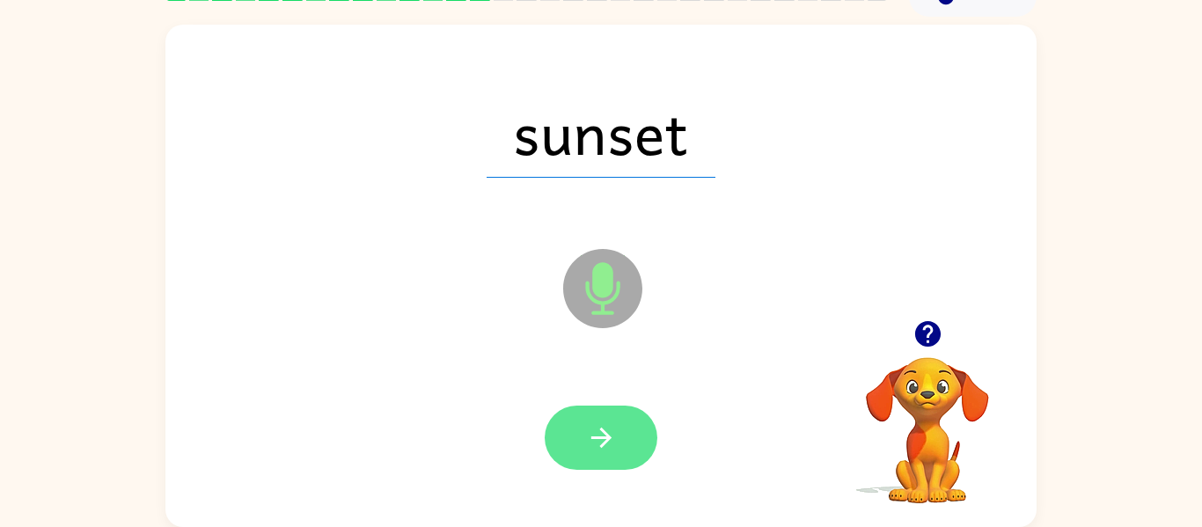
click at [624, 466] on button "button" at bounding box center [601, 438] width 113 height 64
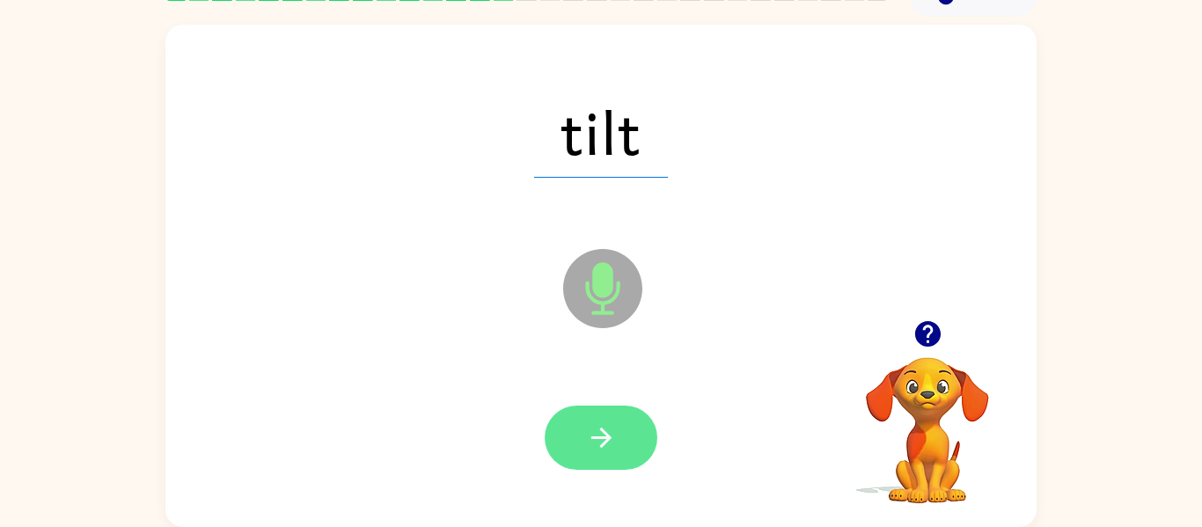
click at [614, 457] on button "button" at bounding box center [601, 438] width 113 height 64
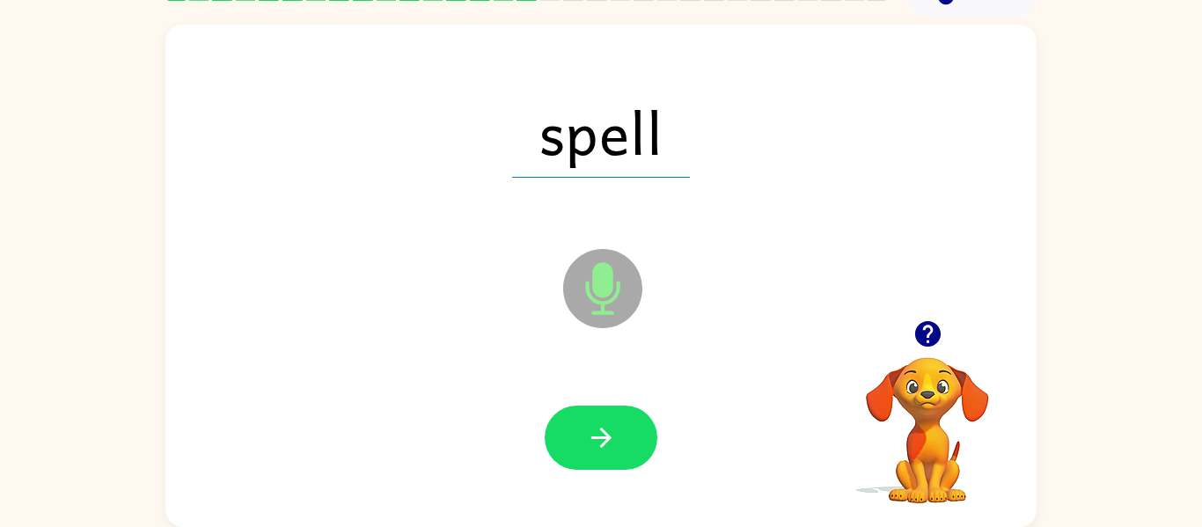
click at [597, 424] on icon "button" at bounding box center [601, 438] width 31 height 31
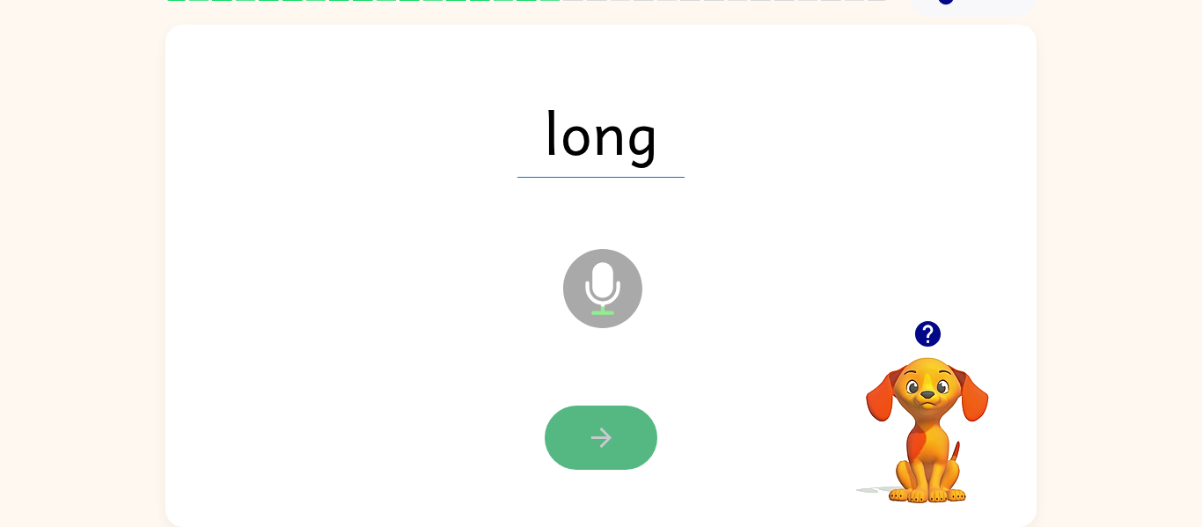
click at [608, 452] on icon "button" at bounding box center [601, 438] width 31 height 31
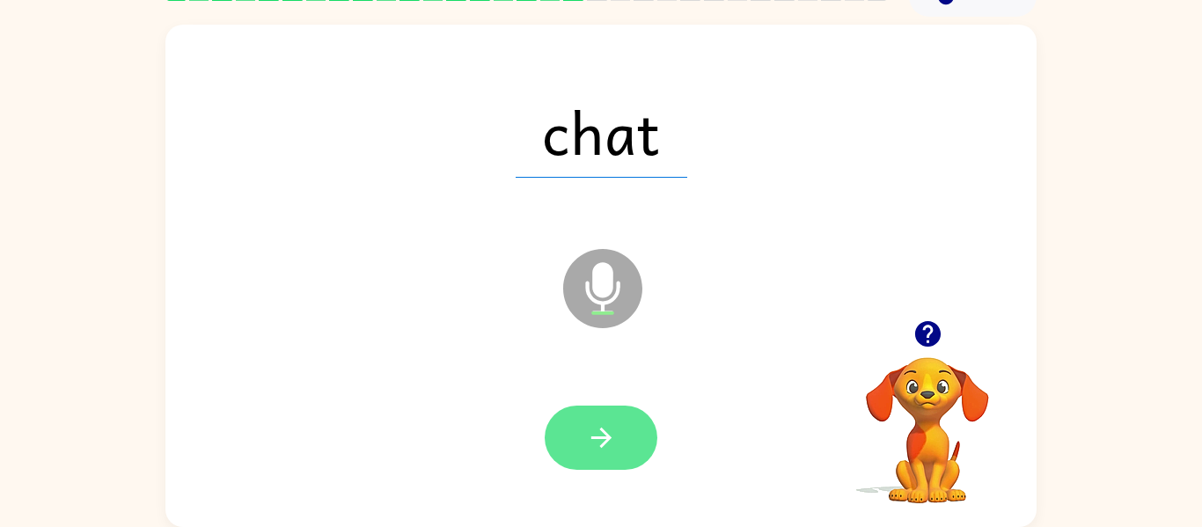
click at [593, 416] on button "button" at bounding box center [601, 438] width 113 height 64
click at [576, 433] on button "button" at bounding box center [601, 438] width 113 height 64
click at [598, 465] on button "button" at bounding box center [601, 438] width 113 height 64
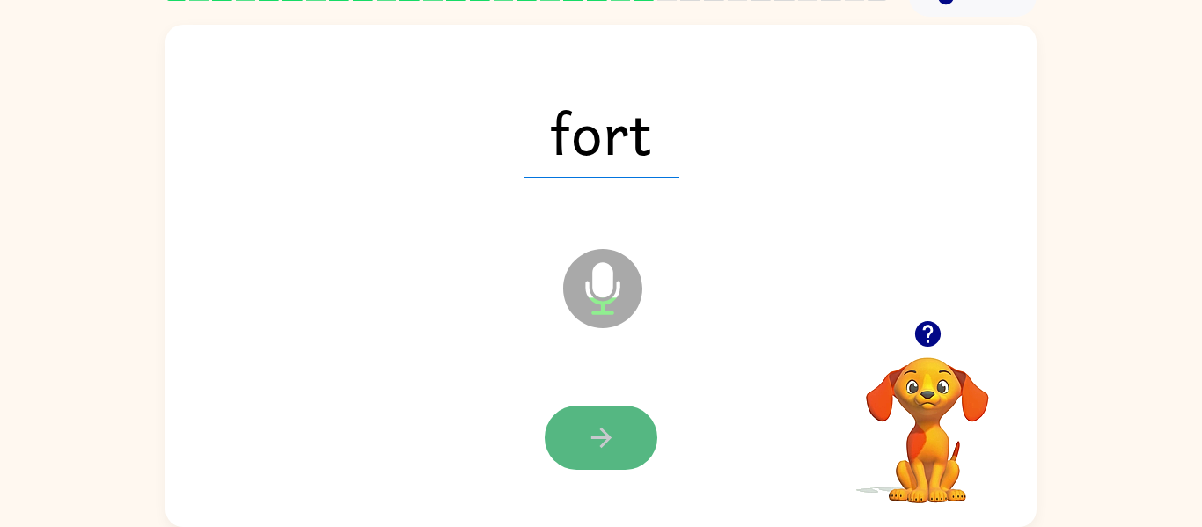
click at [578, 429] on button "button" at bounding box center [601, 438] width 113 height 64
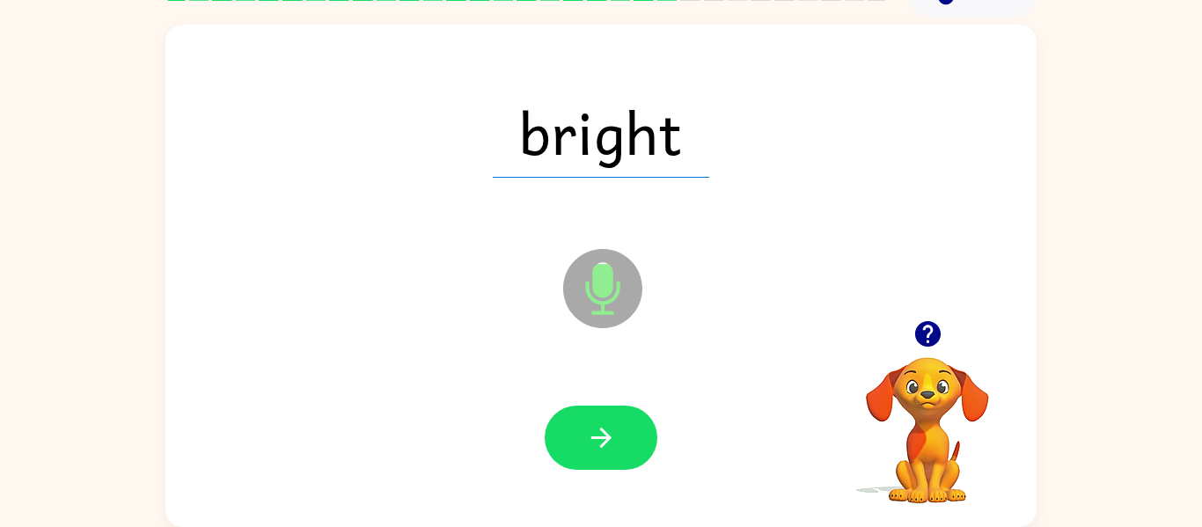
click at [595, 495] on div at bounding box center [601, 438] width 836 height 144
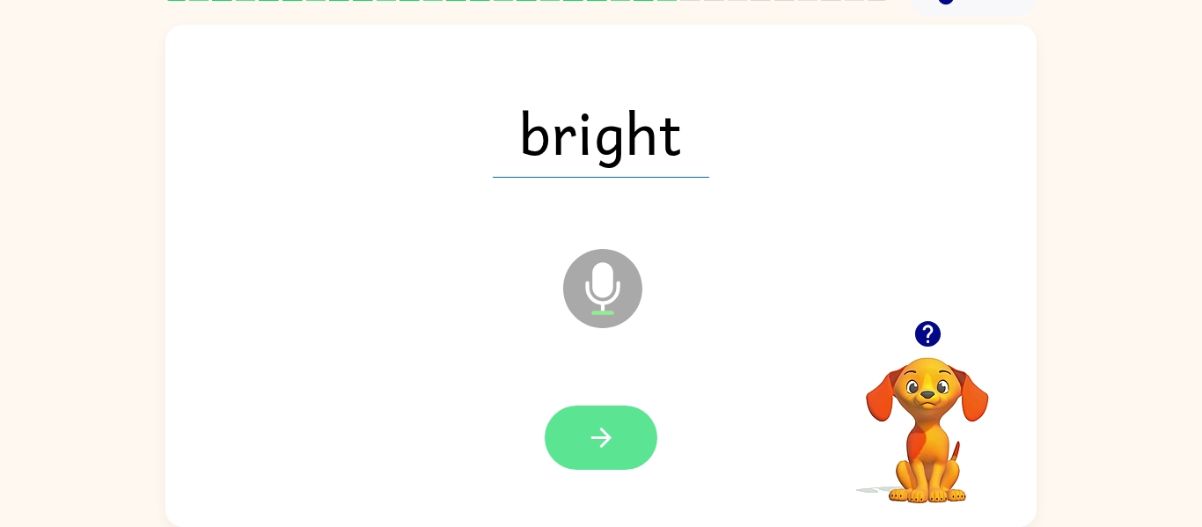
click at [607, 433] on icon "button" at bounding box center [601, 438] width 31 height 31
click at [607, 433] on div at bounding box center [601, 438] width 113 height 64
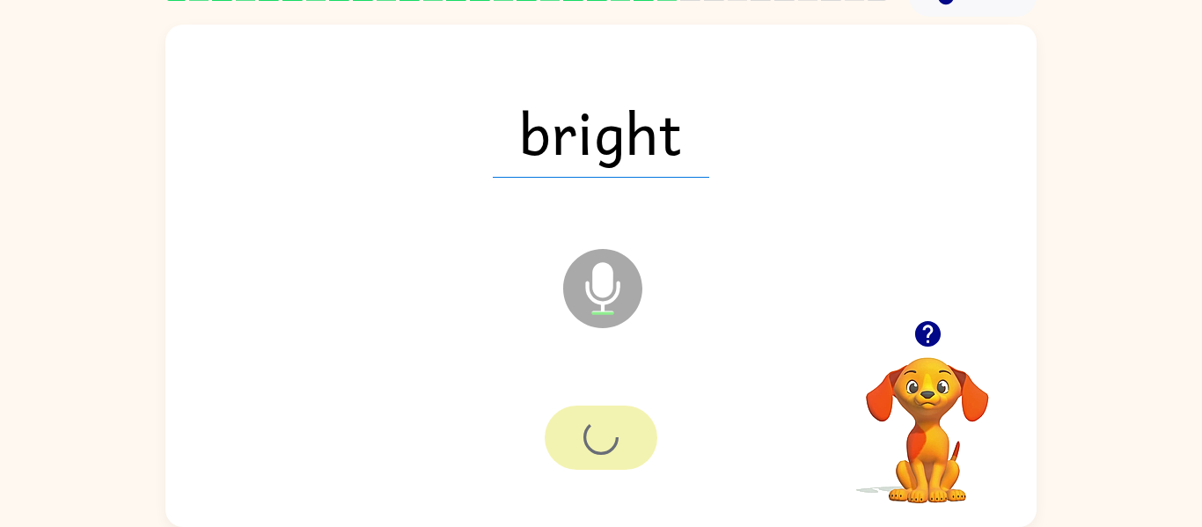
click at [607, 433] on div at bounding box center [601, 438] width 113 height 64
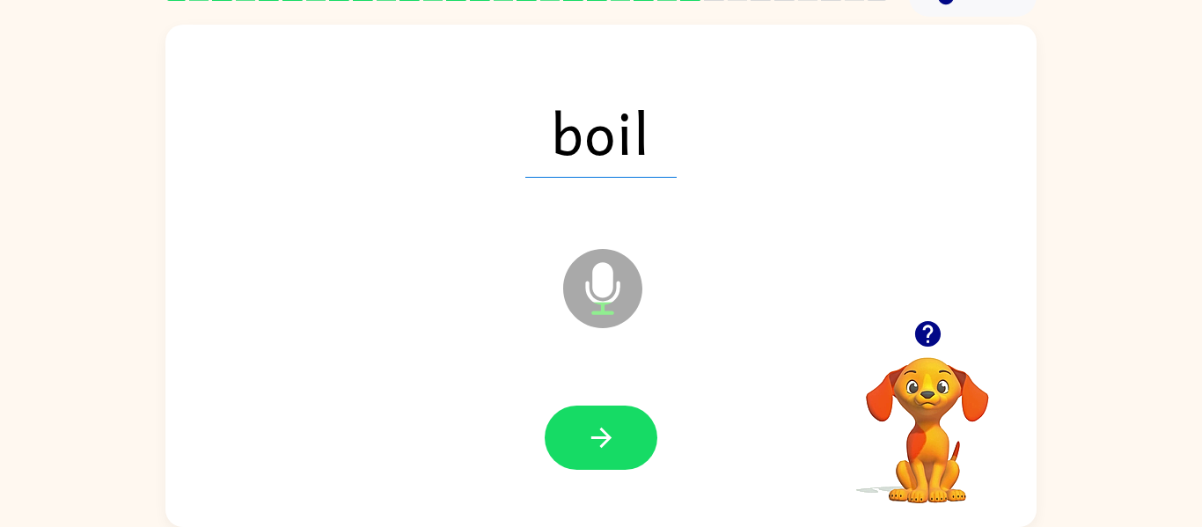
click at [607, 433] on icon "button" at bounding box center [601, 438] width 31 height 31
click at [632, 445] on div at bounding box center [601, 438] width 113 height 64
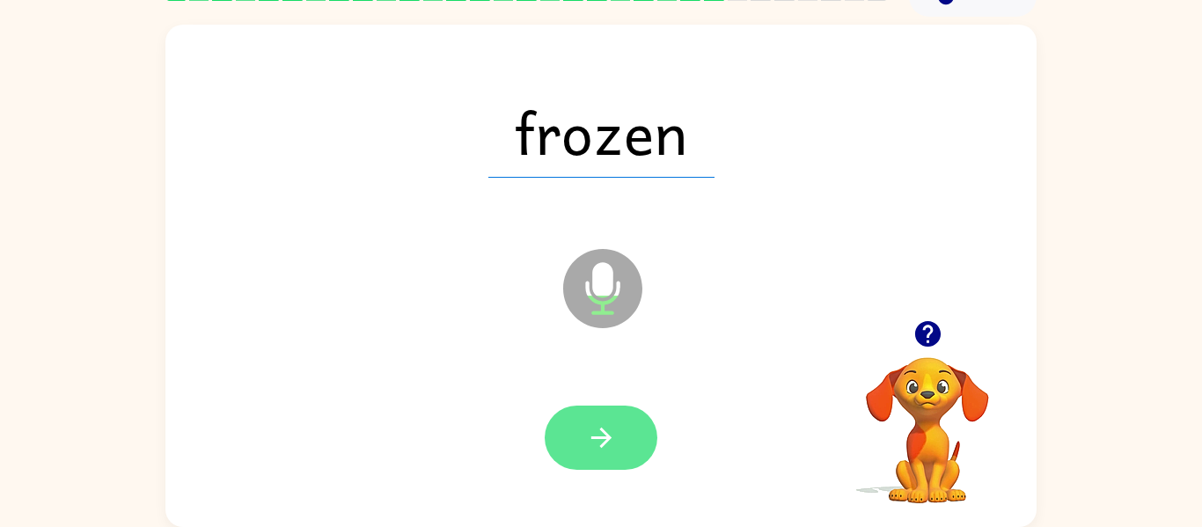
click at [583, 446] on button "button" at bounding box center [601, 438] width 113 height 64
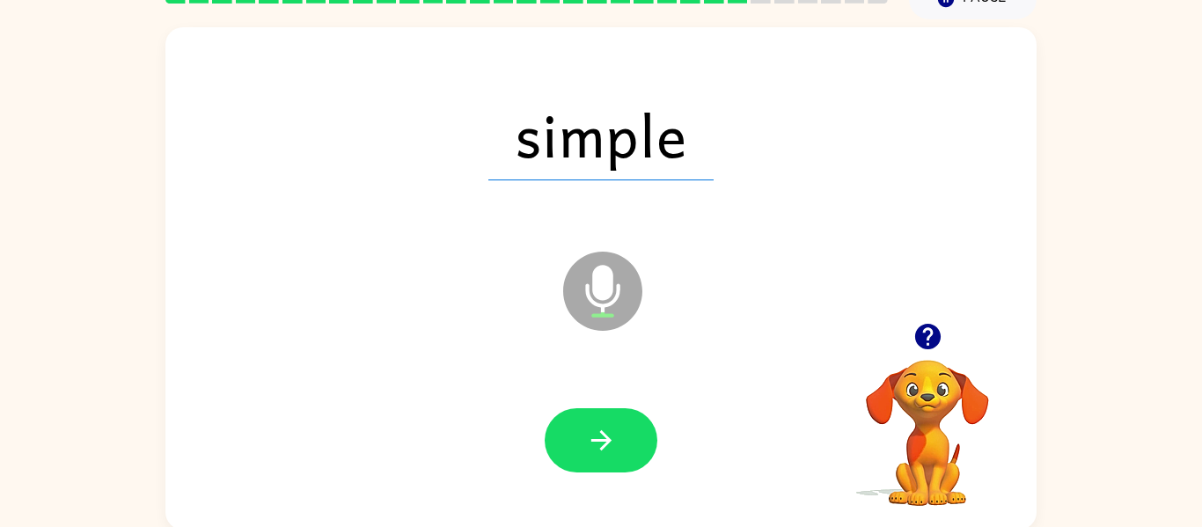
scroll to position [90, 0]
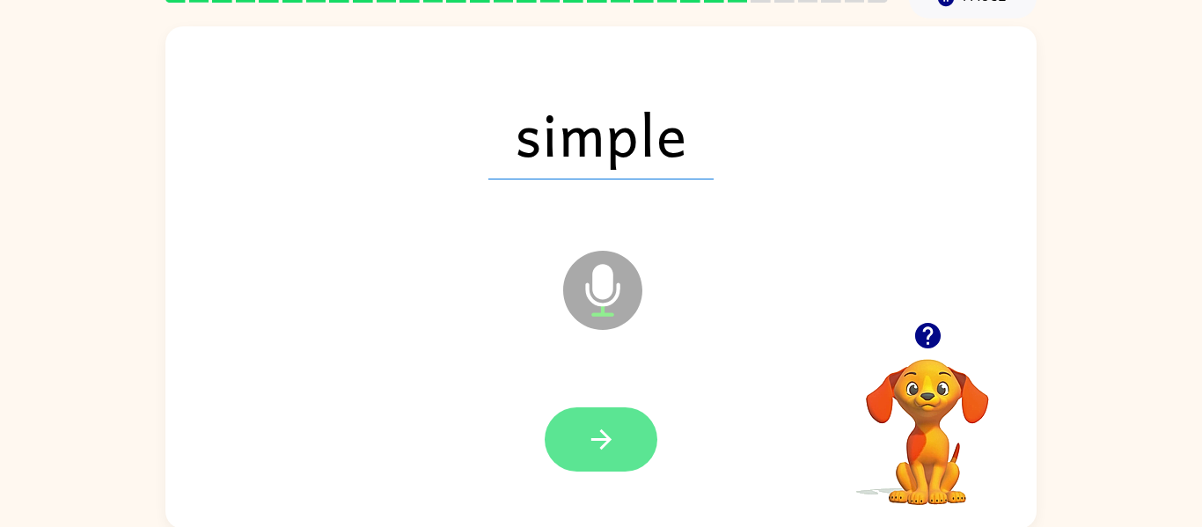
click at [619, 446] on button "button" at bounding box center [601, 440] width 113 height 64
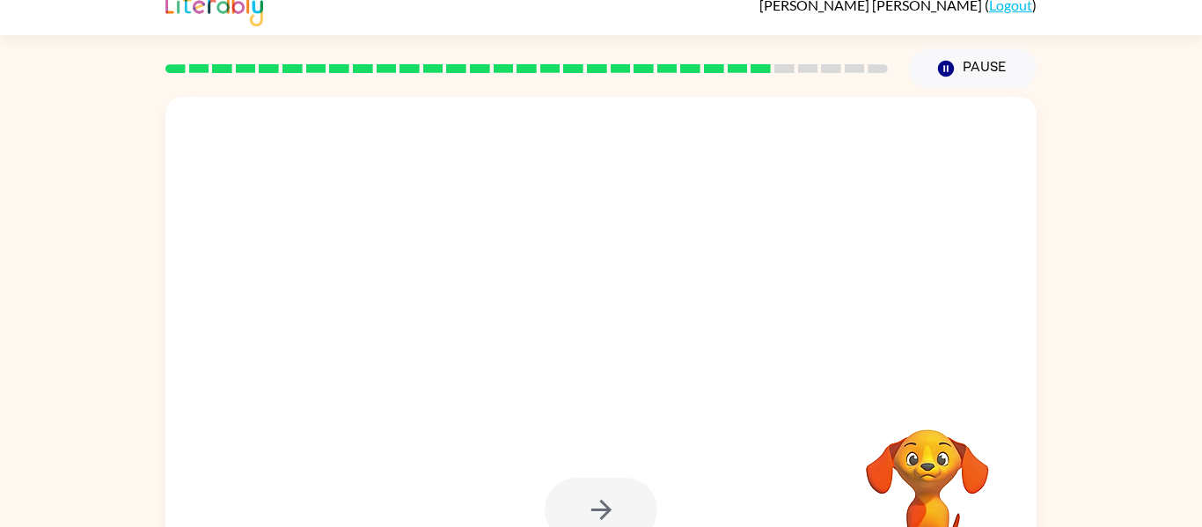
scroll to position [6, 0]
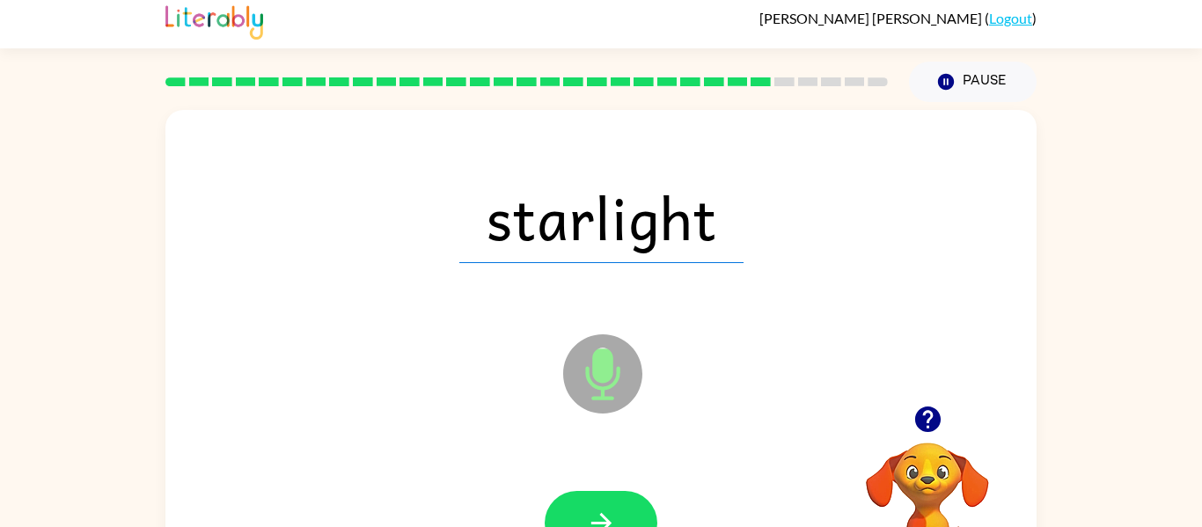
click at [825, 108] on div at bounding box center [527, 82] width 744 height 62
click at [880, 123] on div "starlight Microphone The Microphone is here when it is your turn to talk" at bounding box center [600, 361] width 871 height 503
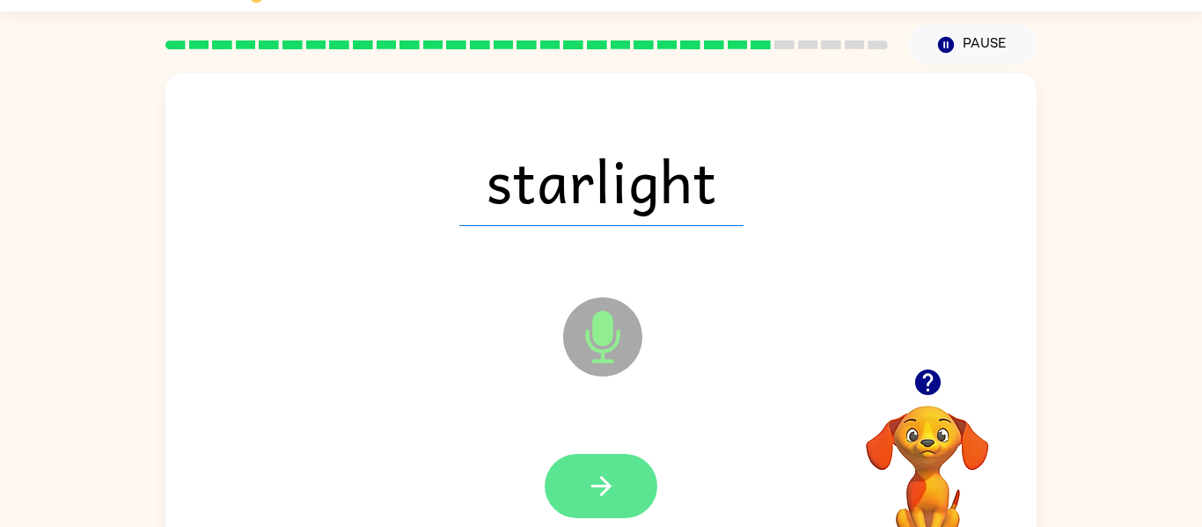
scroll to position [51, 0]
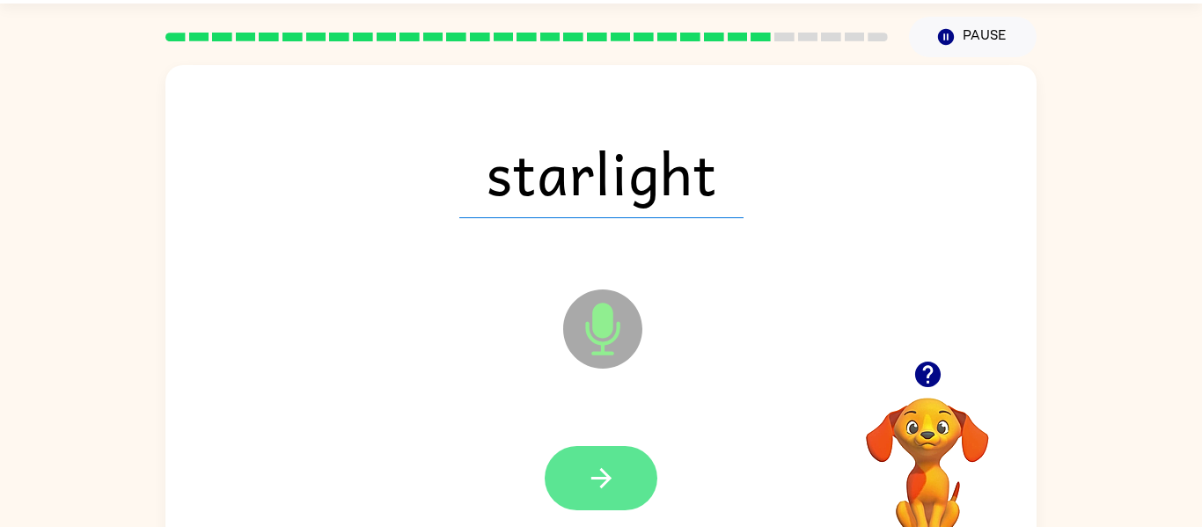
click at [599, 487] on icon "button" at bounding box center [601, 478] width 20 height 20
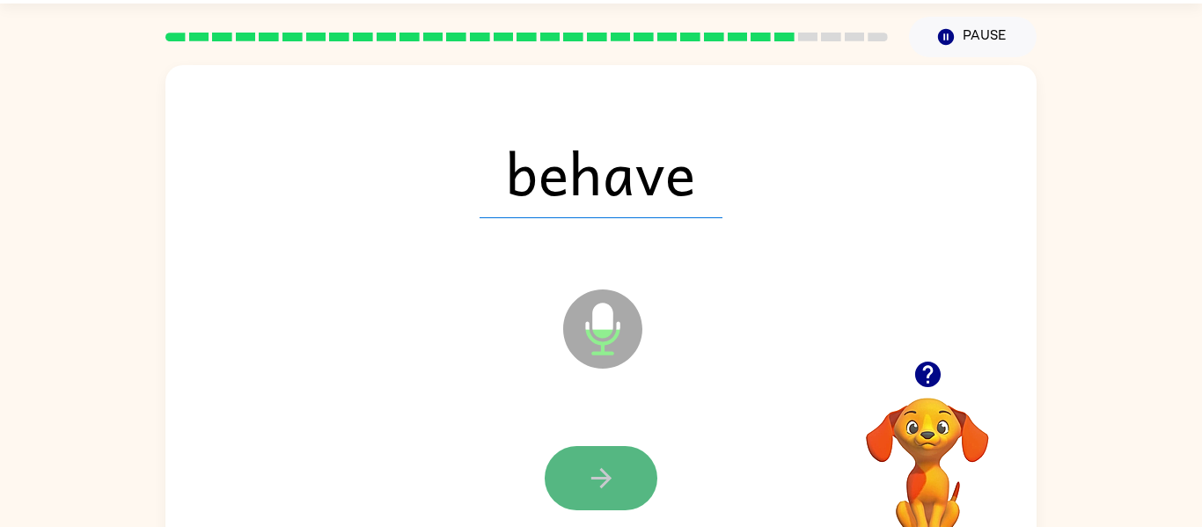
click at [624, 485] on button "button" at bounding box center [601, 478] width 113 height 64
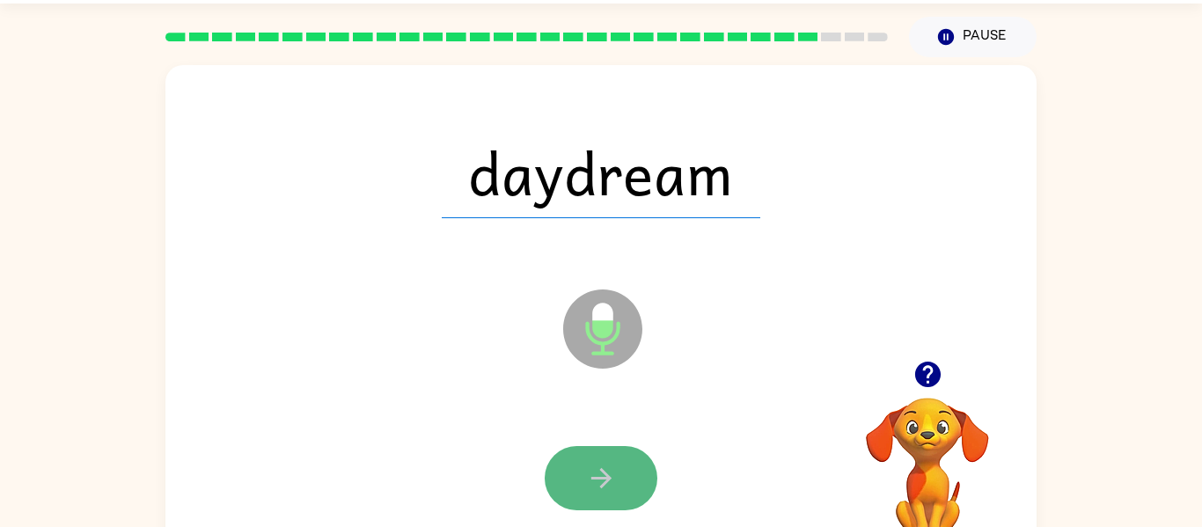
click at [604, 482] on icon "button" at bounding box center [601, 478] width 31 height 31
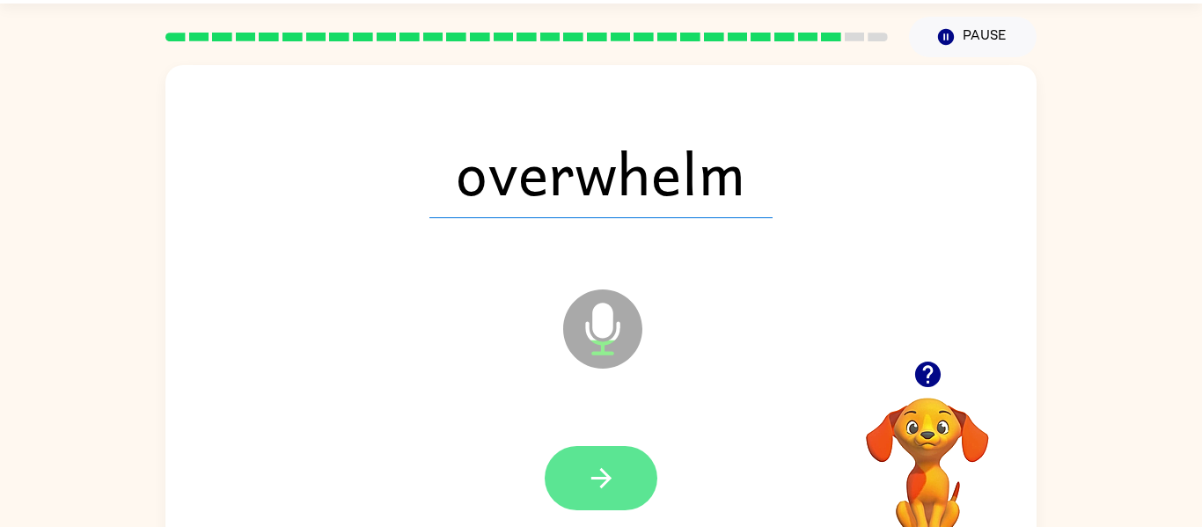
click at [624, 470] on button "button" at bounding box center [601, 478] width 113 height 64
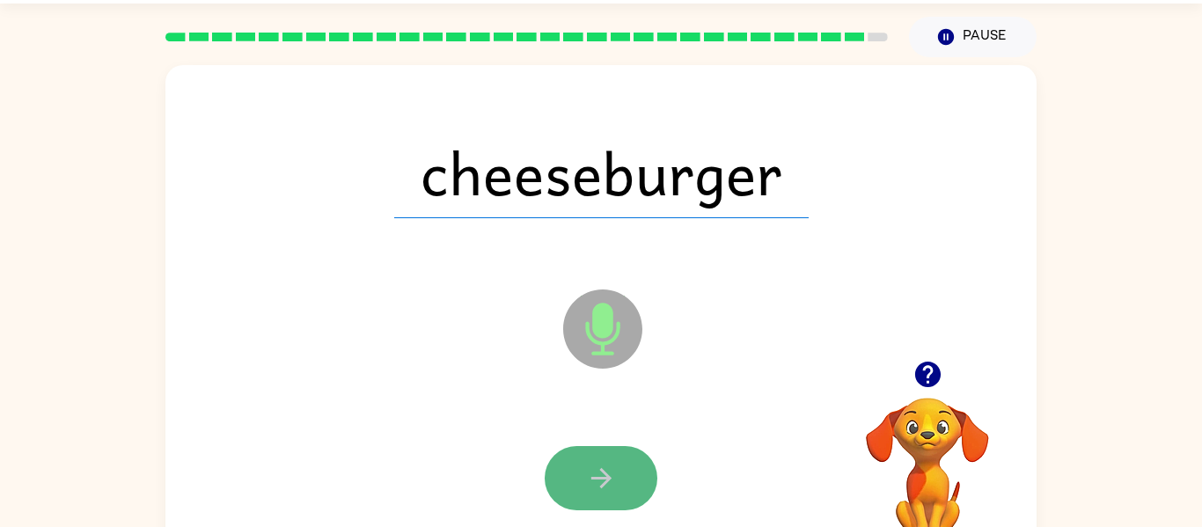
click at [582, 490] on button "button" at bounding box center [601, 478] width 113 height 64
